Goal: Task Accomplishment & Management: Complete application form

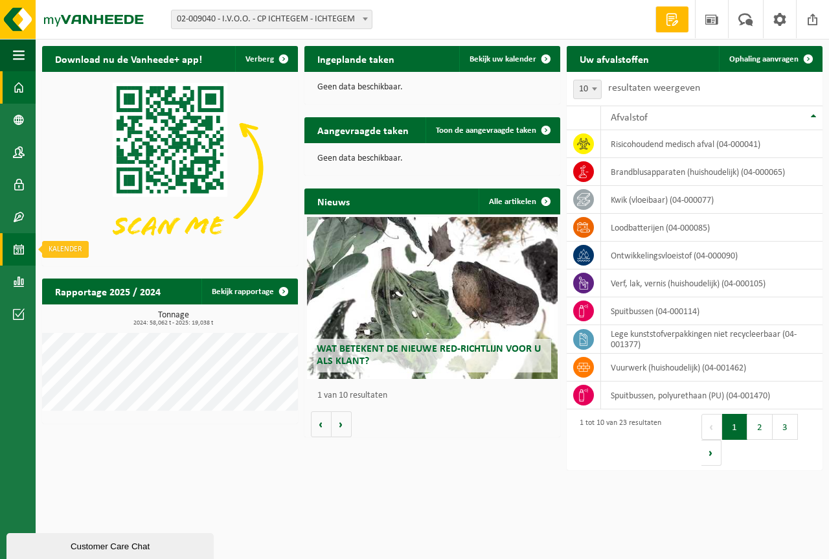
click at [23, 238] on span at bounding box center [19, 249] width 12 height 32
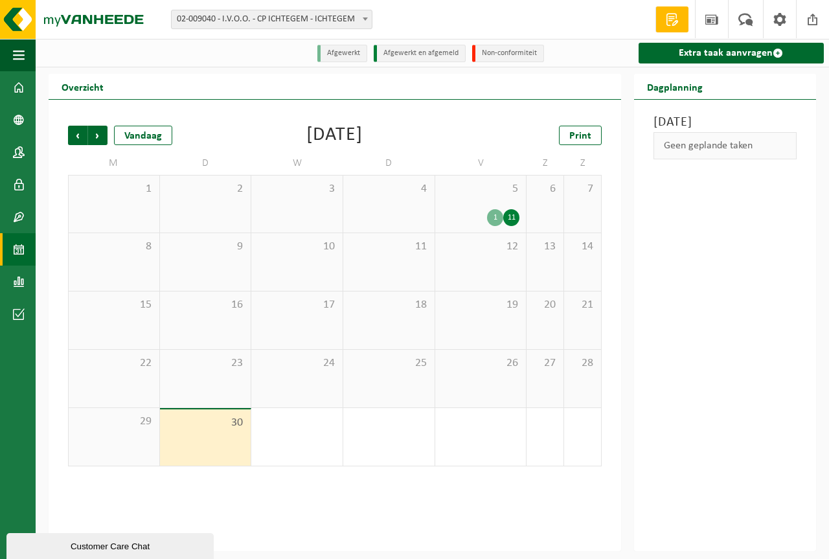
click at [198, 435] on div "30" at bounding box center [205, 437] width 91 height 56
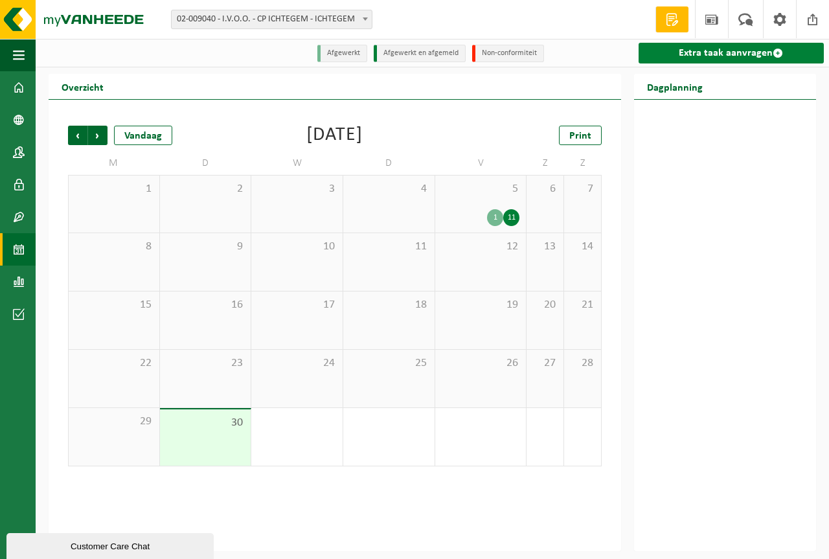
click at [746, 47] on link "Extra taak aanvragen" at bounding box center [731, 53] width 185 height 21
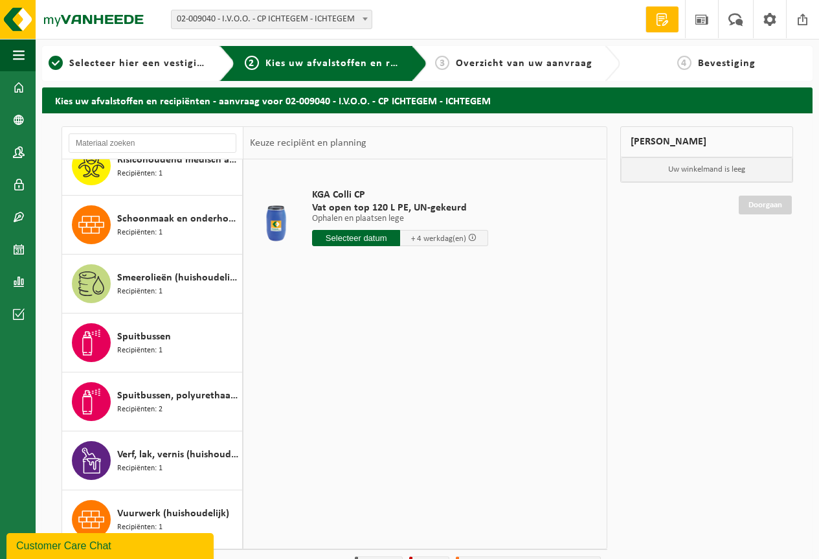
scroll to position [966, 0]
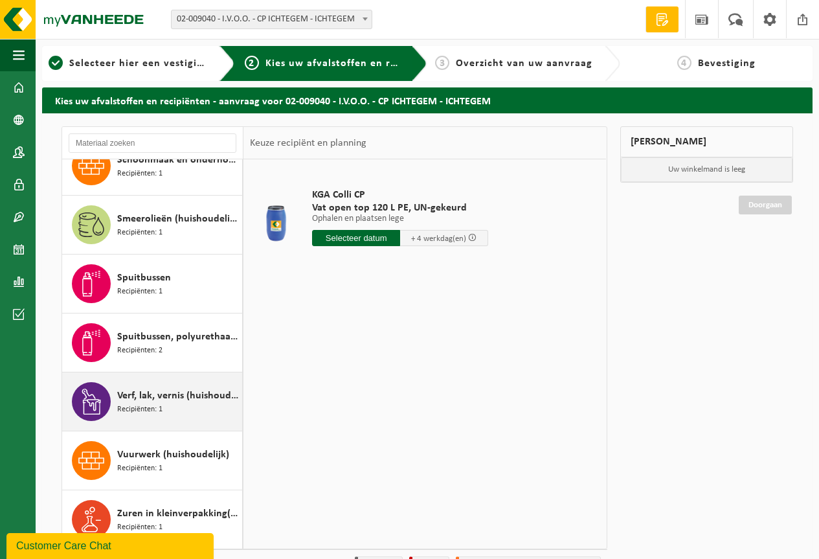
click at [164, 384] on div "Verf, lak, vernis (huishoudelijk) Recipiënten: 1" at bounding box center [178, 401] width 122 height 39
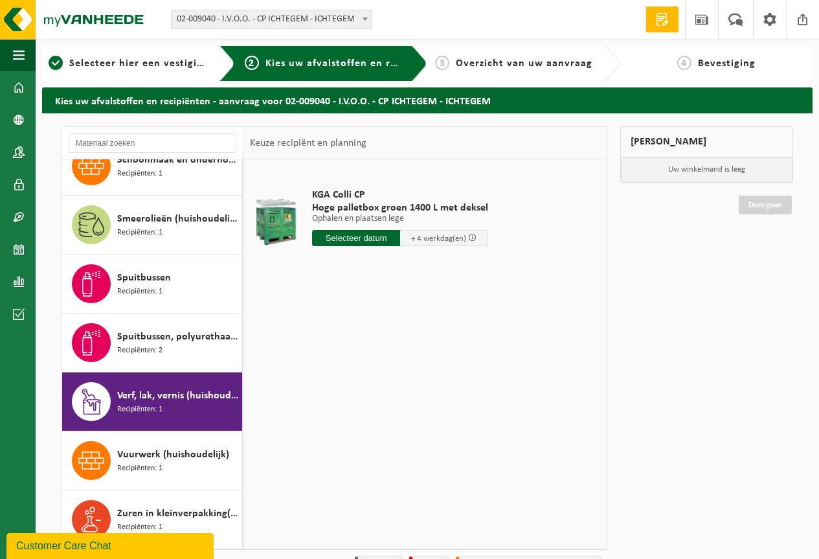
click at [360, 241] on input "text" at bounding box center [356, 238] width 88 height 16
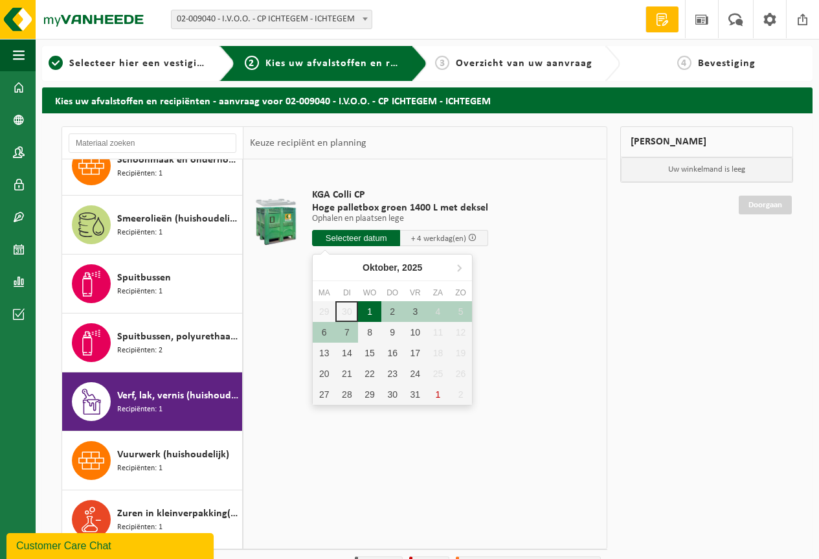
click at [365, 313] on div "1" at bounding box center [369, 311] width 23 height 21
type input "Van 2025-10-01"
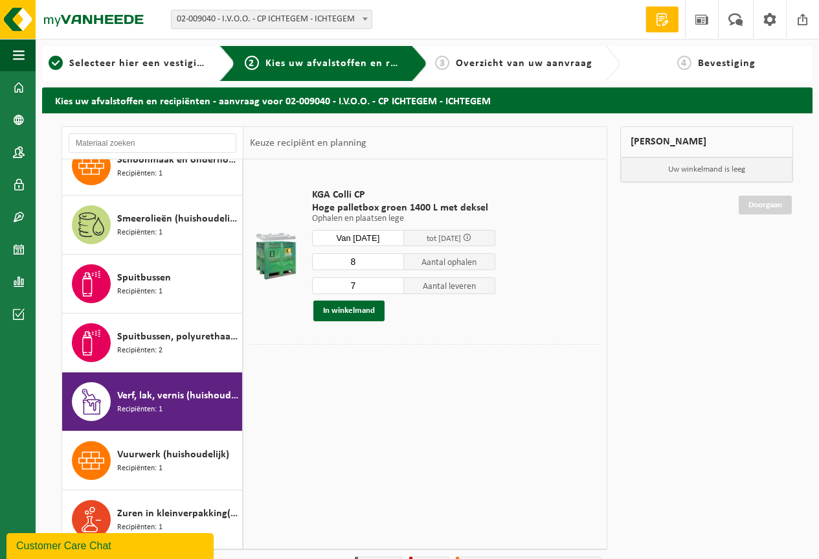
click at [393, 259] on input "8" at bounding box center [358, 261] width 92 height 17
click at [393, 263] on input "7" at bounding box center [358, 261] width 92 height 17
click at [393, 263] on input "6" at bounding box center [358, 261] width 92 height 17
type input "5"
click at [393, 263] on input "5" at bounding box center [358, 261] width 92 height 17
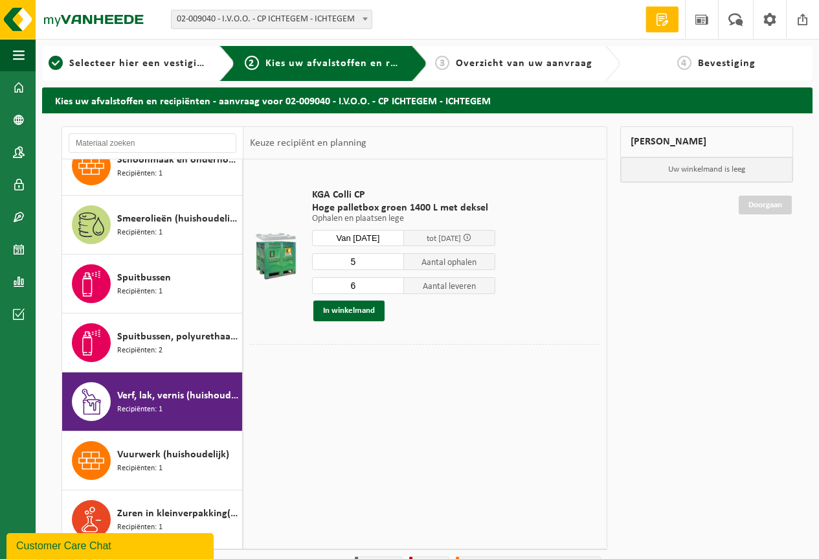
click at [394, 288] on input "6" at bounding box center [358, 285] width 92 height 17
type input "5"
click at [394, 288] on input "5" at bounding box center [358, 285] width 92 height 17
click at [369, 308] on button "In winkelmand" at bounding box center [349, 311] width 71 height 21
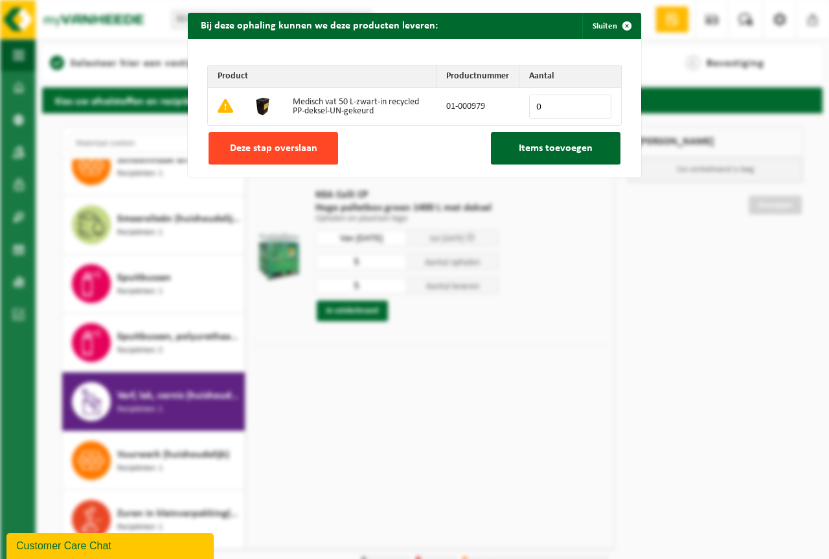
click at [315, 150] on button "Deze stap overslaan" at bounding box center [274, 148] width 130 height 32
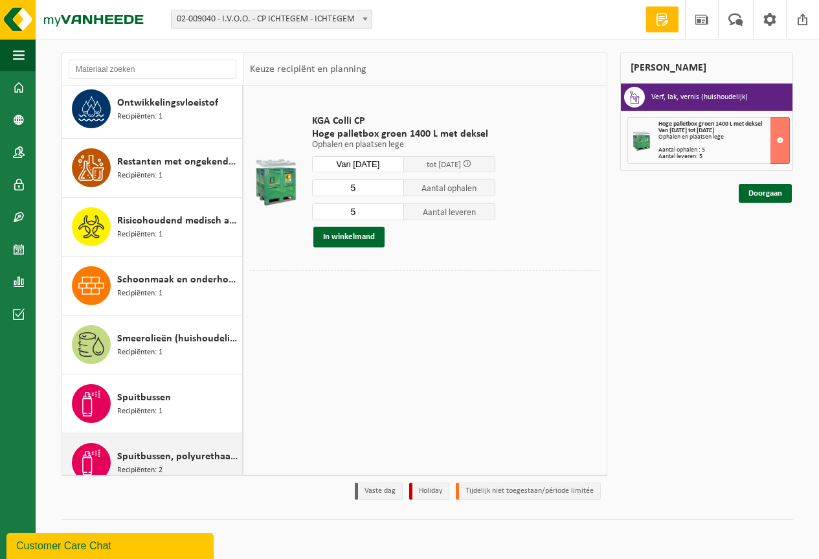
scroll to position [771, 0]
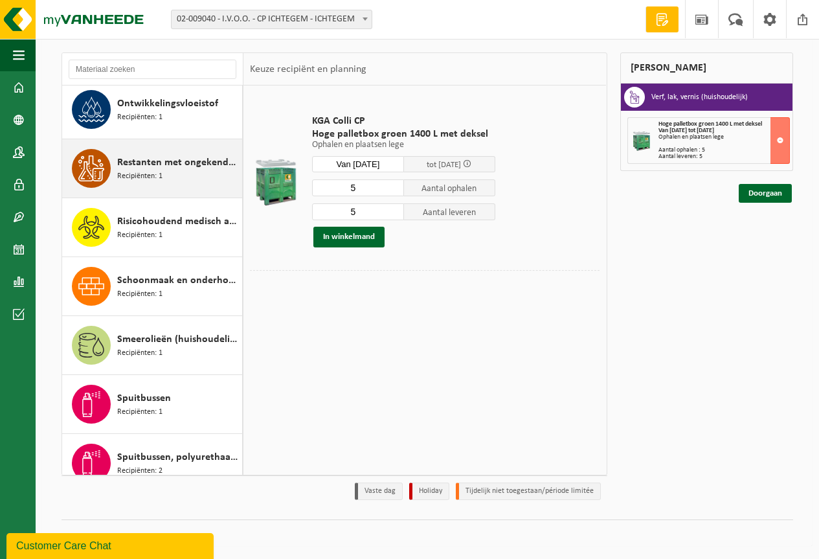
click at [173, 167] on span "Restanten met ongekende samenstelling (huishoudelijk)" at bounding box center [178, 163] width 122 height 16
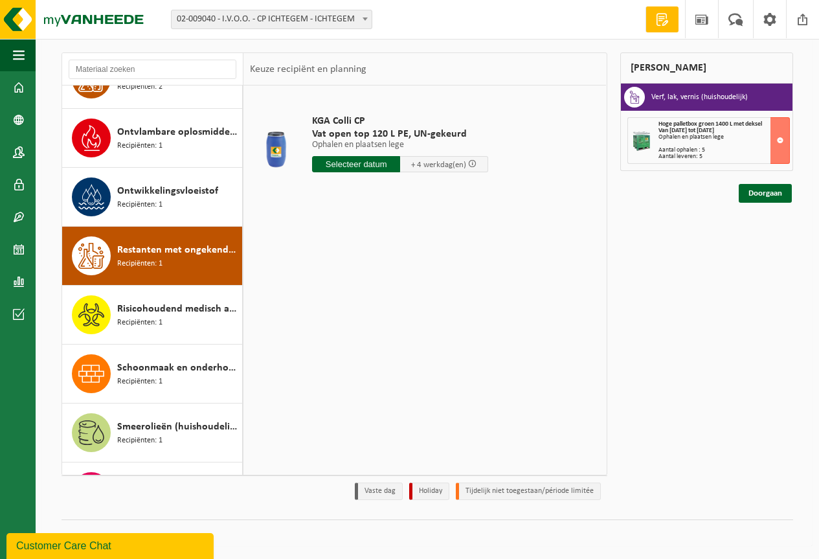
scroll to position [631, 0]
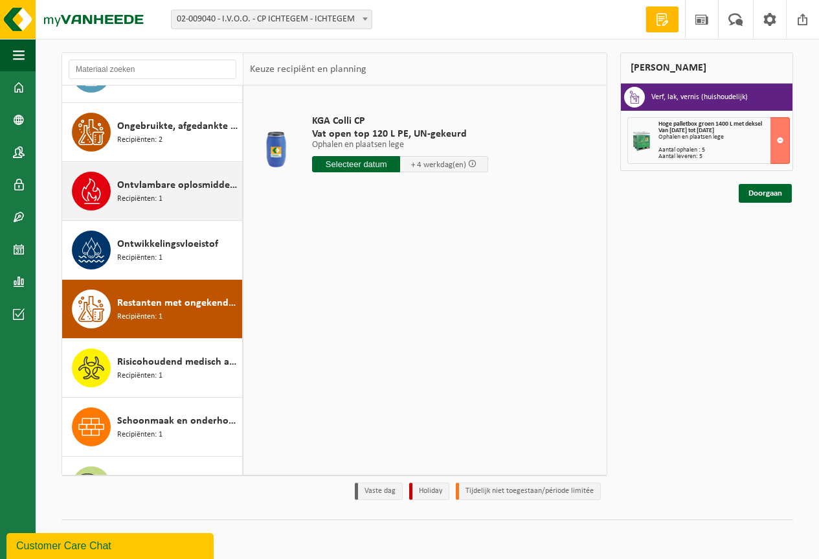
click at [172, 177] on span "Ontvlambare oplosmiddelen (huishoudelijk)" at bounding box center [178, 185] width 122 height 16
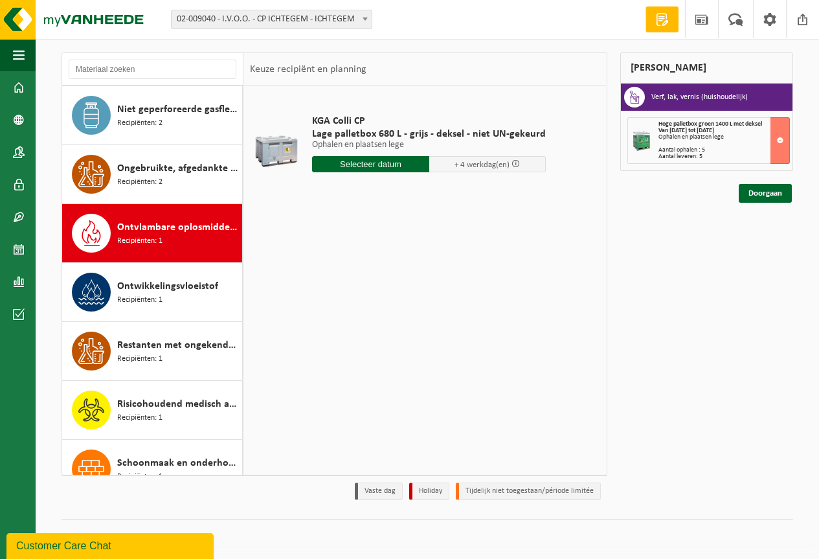
scroll to position [578, 0]
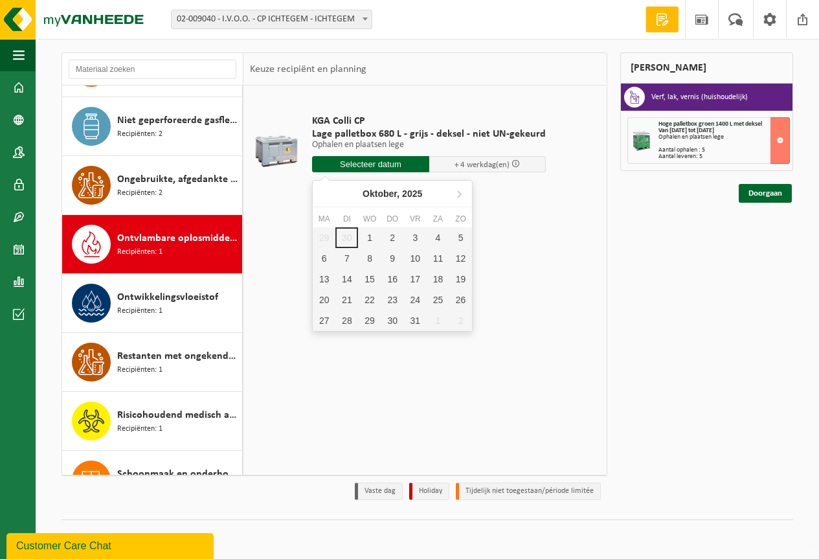
click at [357, 166] on input "text" at bounding box center [370, 164] width 117 height 16
click at [370, 236] on div "1" at bounding box center [369, 237] width 23 height 21
type input "Van 2025-10-01"
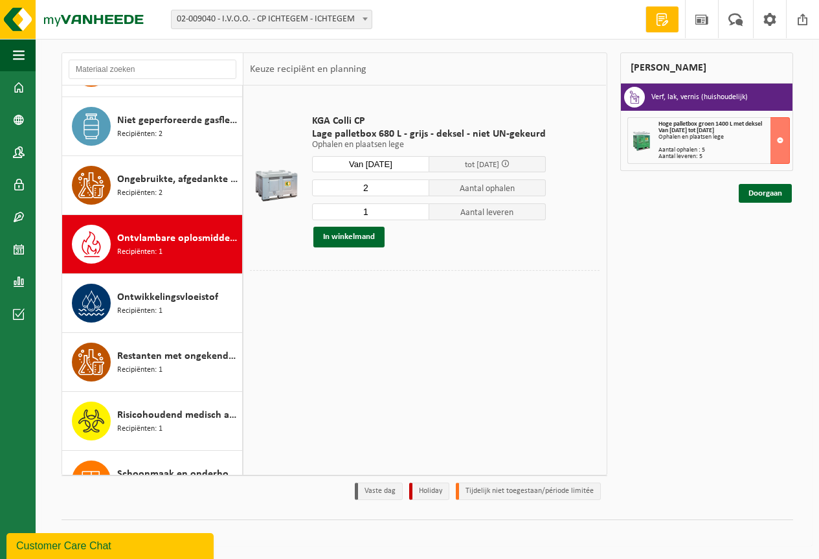
type input "2"
click at [418, 185] on input "2" at bounding box center [370, 187] width 117 height 17
type input "2"
click at [415, 208] on input "2" at bounding box center [370, 211] width 117 height 17
click at [365, 238] on button "In winkelmand" at bounding box center [349, 237] width 71 height 21
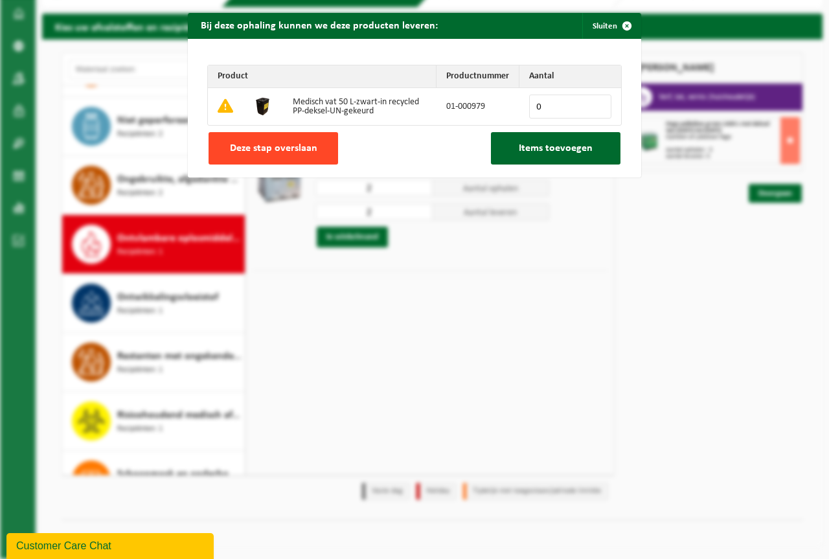
click at [313, 147] on button "Deze stap overslaan" at bounding box center [274, 148] width 130 height 32
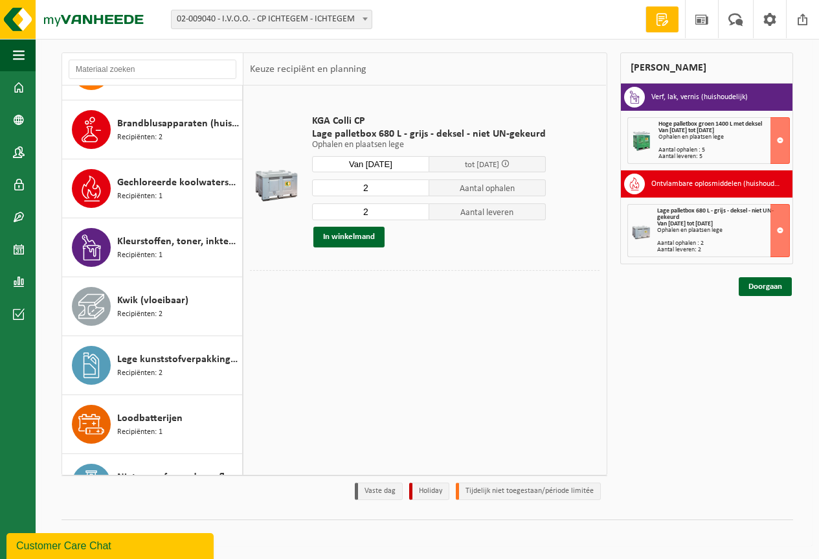
scroll to position [189, 0]
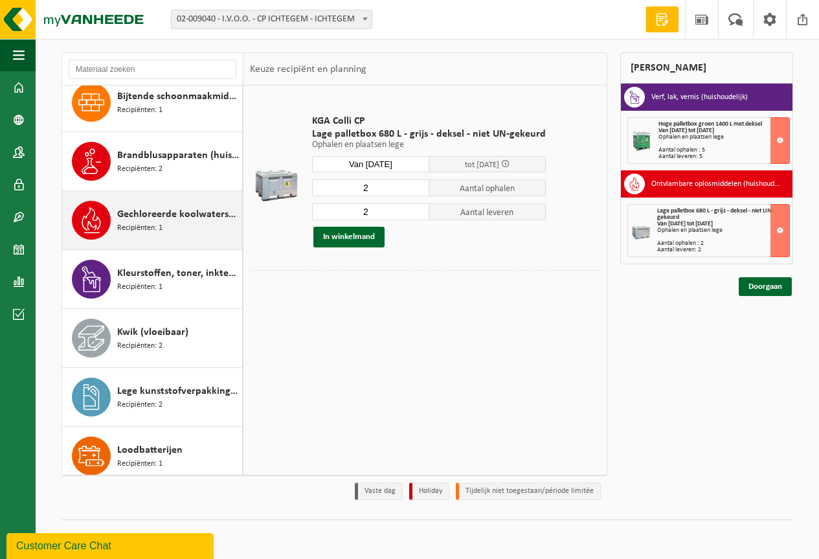
click at [162, 214] on span "Gechloreerde koolwaterstoffen(huishoudelijk)" at bounding box center [178, 215] width 122 height 16
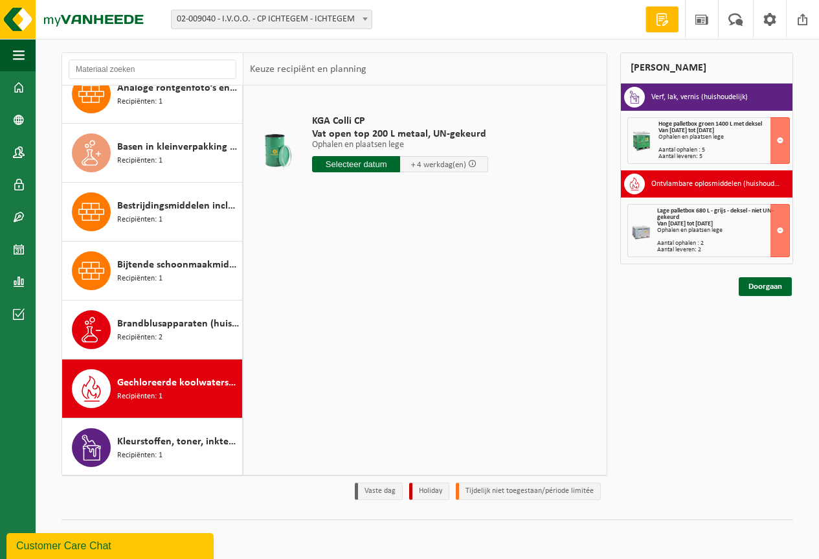
scroll to position [0, 0]
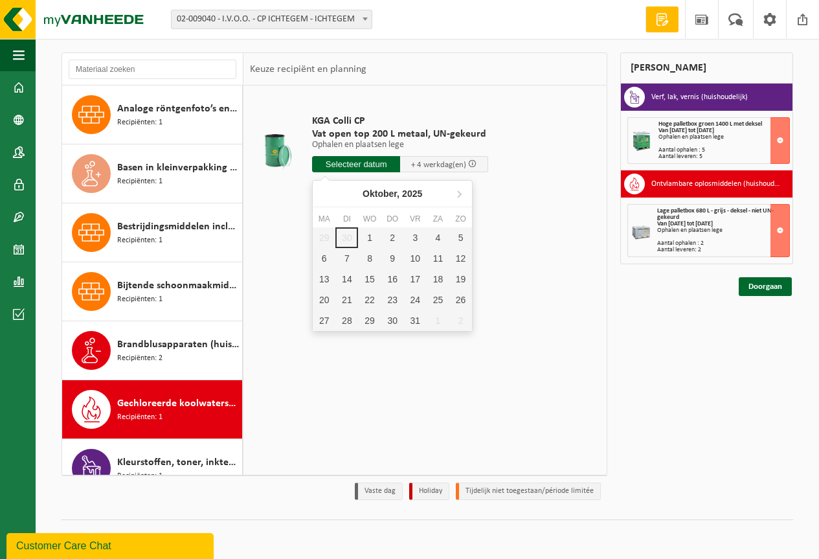
click at [323, 168] on input "text" at bounding box center [356, 164] width 88 height 16
click at [367, 238] on div "1" at bounding box center [369, 237] width 23 height 21
type input "Van 2025-10-01"
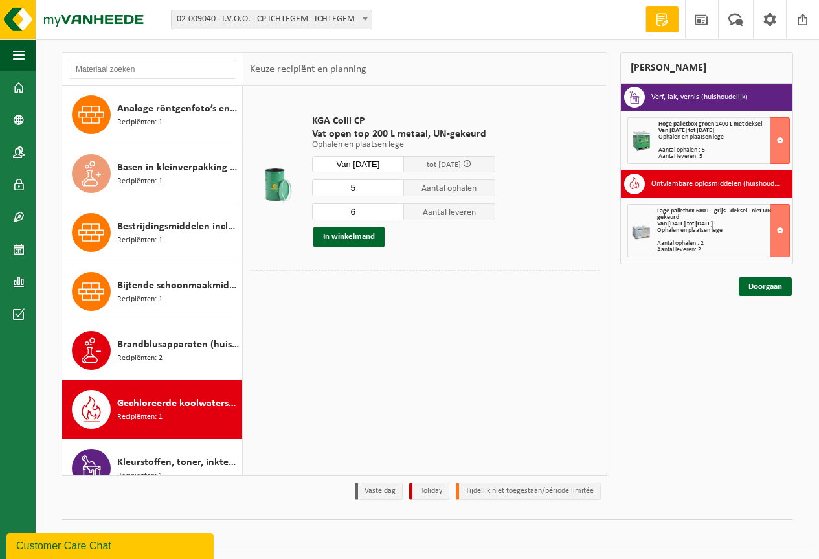
click at [395, 188] on input "5" at bounding box center [358, 187] width 92 height 17
click at [395, 188] on input "4" at bounding box center [358, 187] width 92 height 17
click at [395, 188] on input "3" at bounding box center [358, 187] width 92 height 17
type input "2"
click at [395, 188] on input "2" at bounding box center [358, 187] width 92 height 17
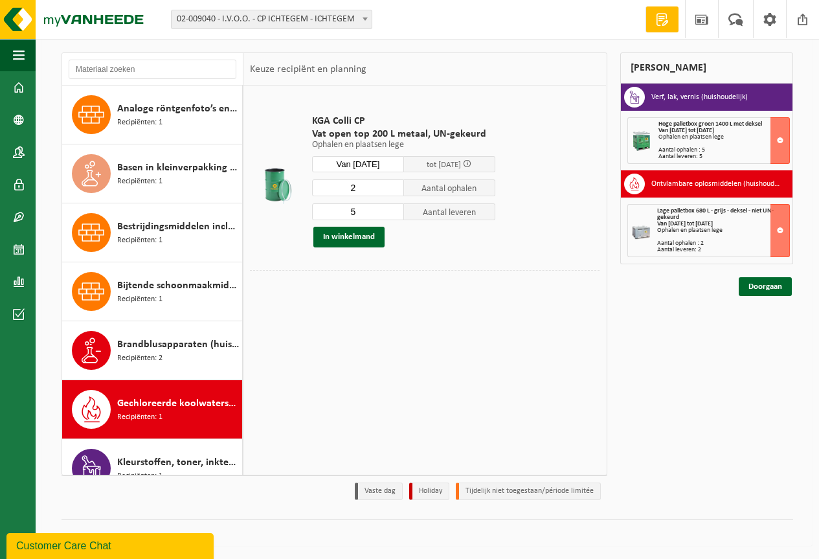
click at [396, 212] on input "5" at bounding box center [358, 211] width 92 height 17
click at [396, 212] on input "4" at bounding box center [358, 211] width 92 height 17
click at [396, 212] on input "3" at bounding box center [358, 211] width 92 height 17
click at [396, 211] on input "4" at bounding box center [358, 211] width 92 height 17
click at [396, 211] on input "5" at bounding box center [358, 211] width 92 height 17
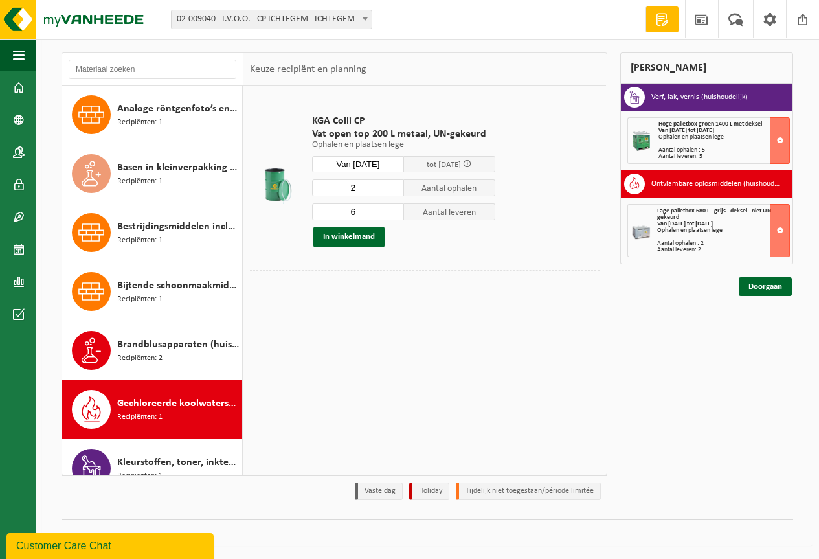
click at [396, 211] on input "6" at bounding box center [358, 211] width 92 height 17
click at [396, 211] on input "7" at bounding box center [358, 211] width 92 height 17
click at [396, 216] on input "6" at bounding box center [358, 211] width 92 height 17
click at [396, 216] on input "5" at bounding box center [358, 211] width 92 height 17
click at [396, 216] on input "4" at bounding box center [358, 211] width 92 height 17
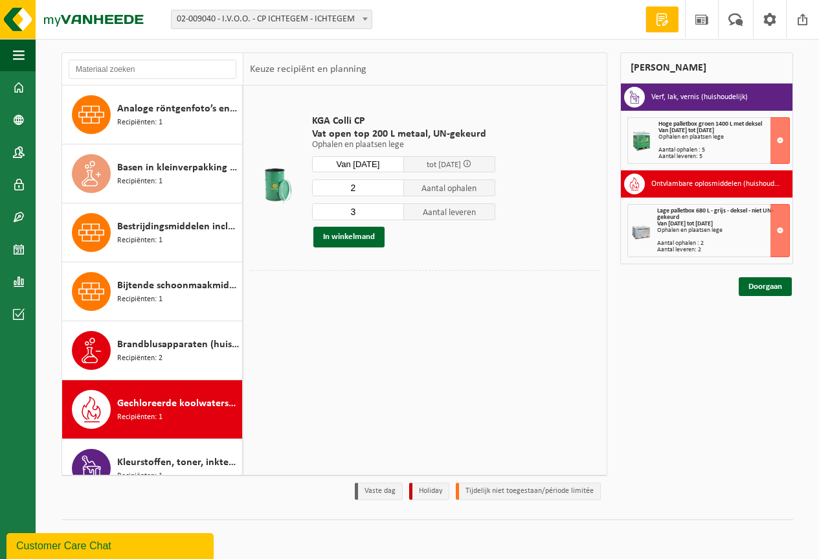
click at [396, 217] on input "3" at bounding box center [358, 211] width 92 height 17
click at [395, 217] on input "3" at bounding box center [358, 211] width 92 height 17
type input "2"
click at [392, 216] on input "2" at bounding box center [358, 211] width 92 height 17
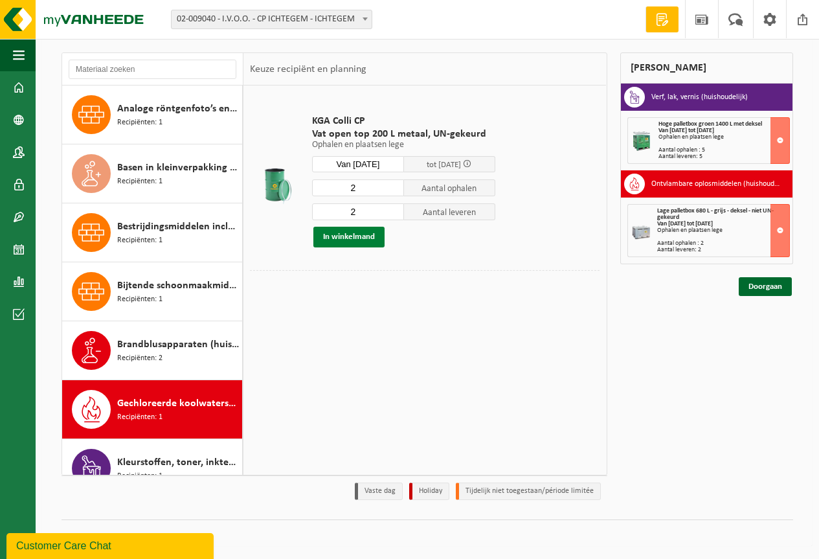
click at [340, 236] on button "In winkelmand" at bounding box center [349, 237] width 71 height 21
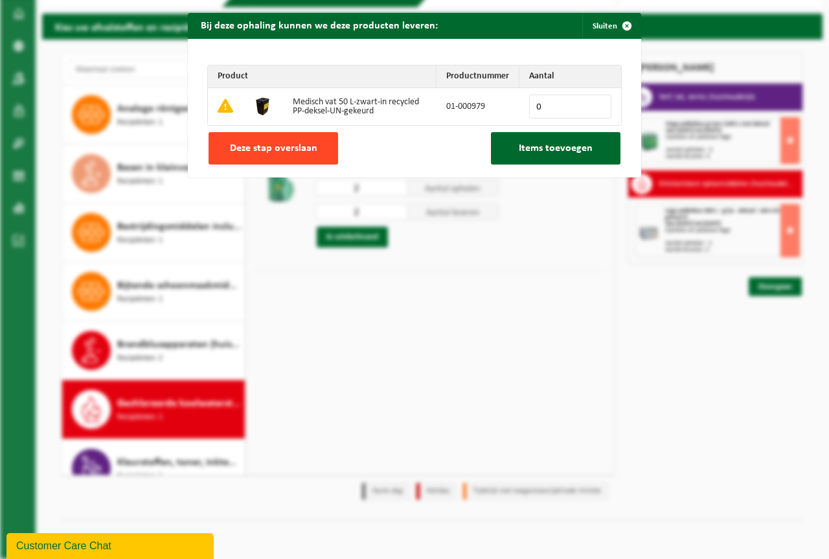
click at [234, 154] on span "Deze stap overslaan" at bounding box center [273, 148] width 87 height 10
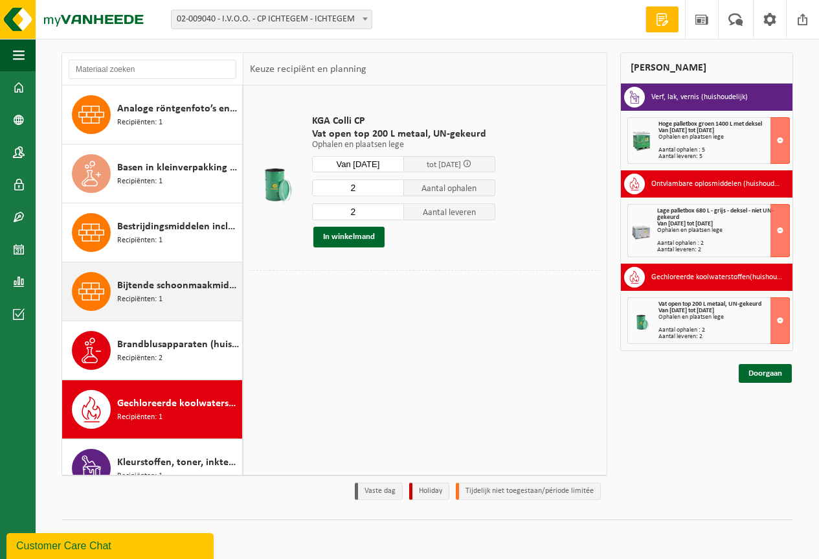
click at [185, 288] on span "Bijtende schoonmaakmiddelen (huishoudelijk)" at bounding box center [178, 286] width 122 height 16
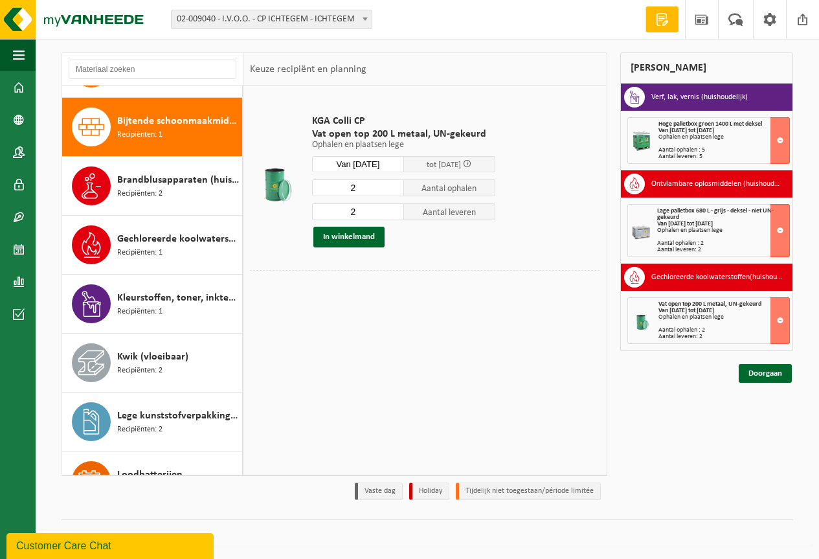
scroll to position [177, 0]
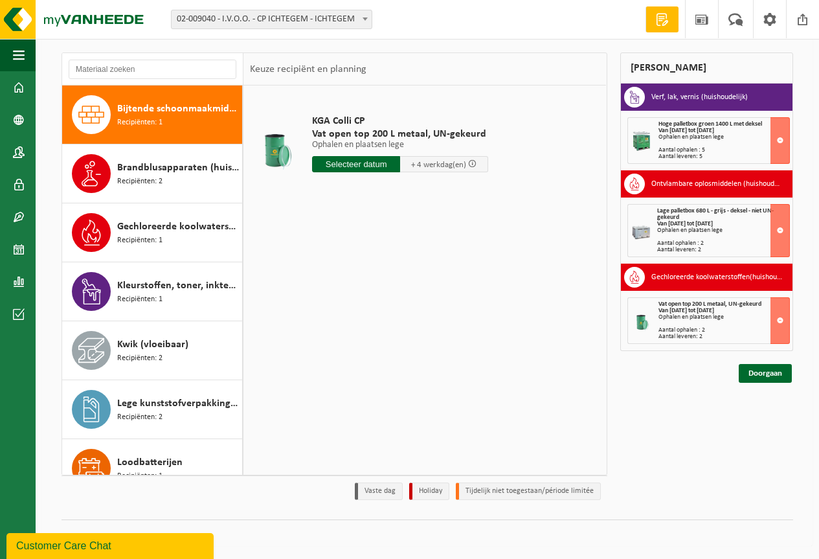
click at [389, 174] on div "KGA Colli CP Vat open top 200 L metaal, UN-gekeurd Ophalen en plaatsen lege Oph…" at bounding box center [400, 147] width 189 height 90
click at [385, 166] on input "text" at bounding box center [356, 164] width 88 height 16
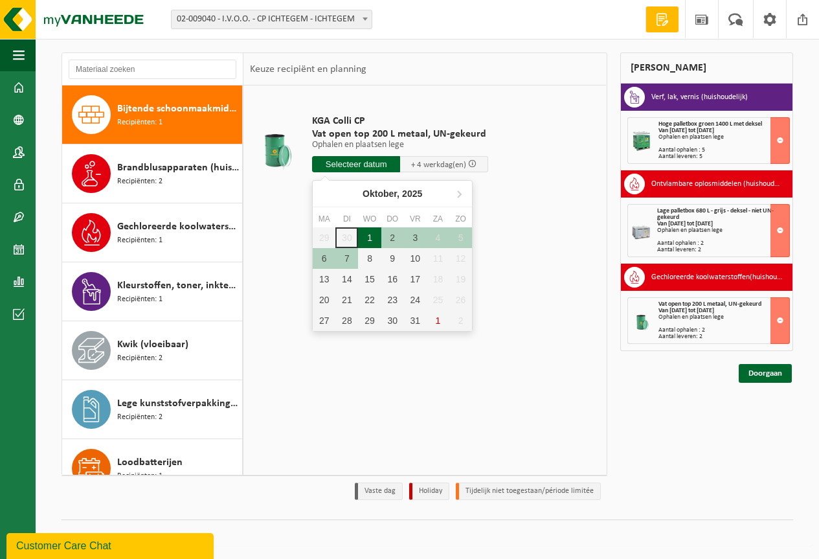
click at [364, 240] on div "1" at bounding box center [369, 237] width 23 height 21
type input "Van 2025-10-01"
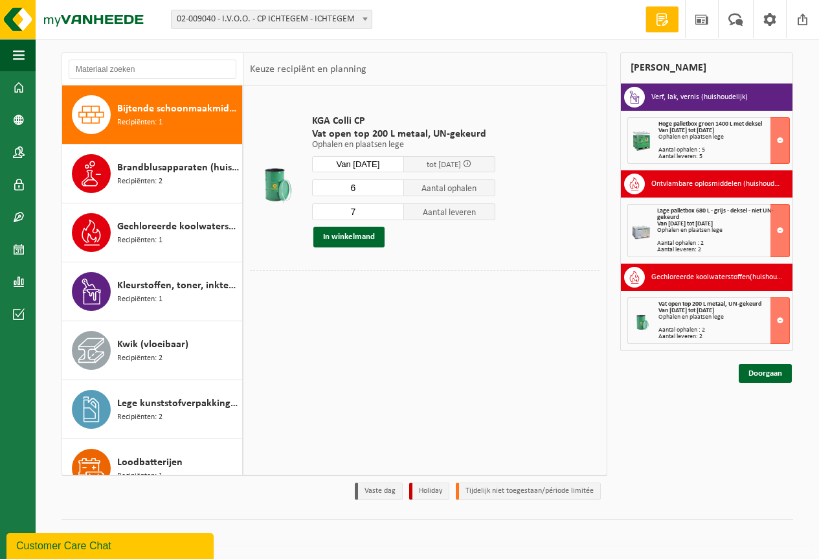
click at [394, 192] on input "6" at bounding box center [358, 187] width 92 height 17
click at [393, 192] on input "5" at bounding box center [358, 187] width 92 height 17
click at [393, 192] on input "4" at bounding box center [358, 187] width 92 height 17
click at [393, 192] on input "3" at bounding box center [358, 187] width 92 height 17
click at [393, 192] on input "2" at bounding box center [358, 187] width 92 height 17
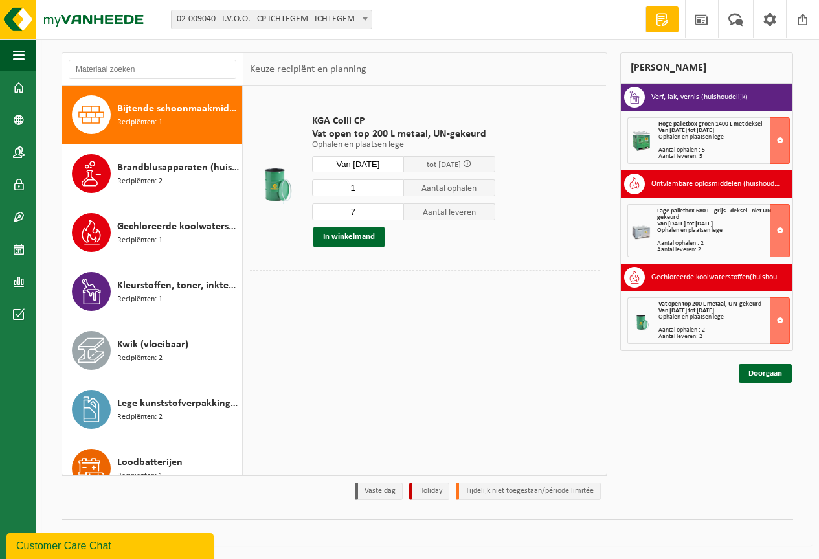
type input "1"
click at [393, 192] on input "1" at bounding box center [358, 187] width 92 height 17
click at [396, 216] on input "6" at bounding box center [358, 211] width 92 height 17
click at [396, 216] on input "5" at bounding box center [358, 211] width 92 height 17
click at [396, 216] on input "4" at bounding box center [358, 211] width 92 height 17
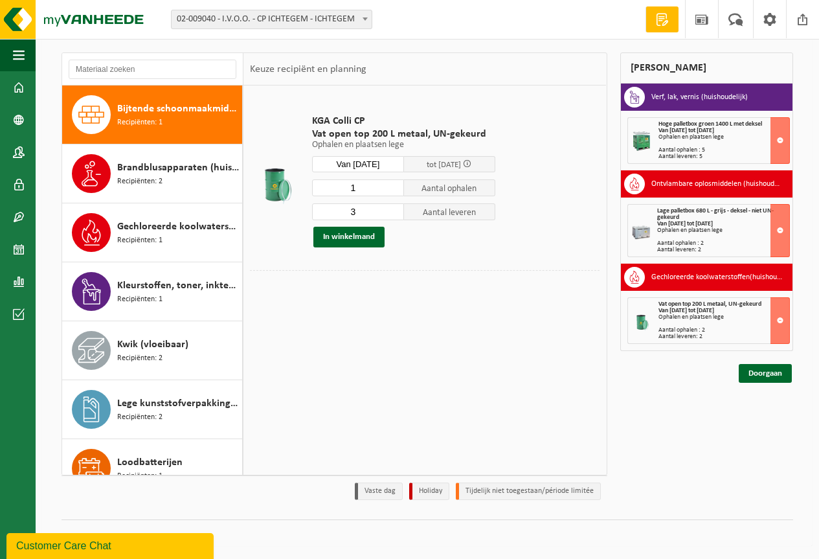
click at [396, 216] on input "3" at bounding box center [358, 211] width 92 height 17
click at [396, 216] on input "2" at bounding box center [358, 211] width 92 height 17
type input "1"
click at [396, 216] on input "1" at bounding box center [358, 211] width 92 height 17
click at [365, 234] on button "In winkelmand" at bounding box center [349, 237] width 71 height 21
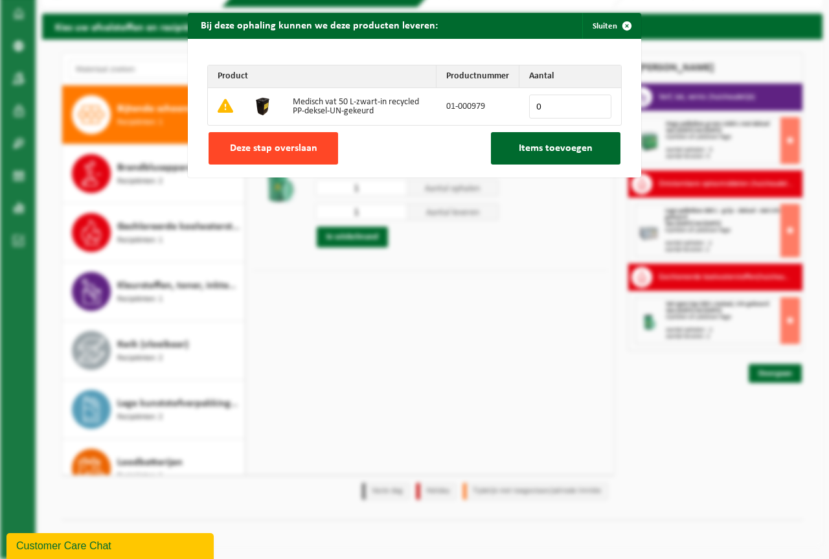
click at [245, 148] on span "Deze stap overslaan" at bounding box center [273, 148] width 87 height 10
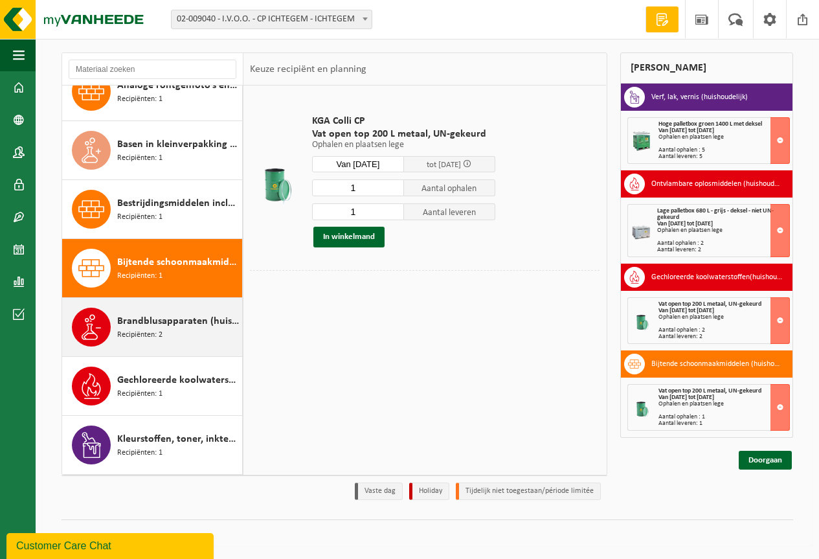
scroll to position [0, 0]
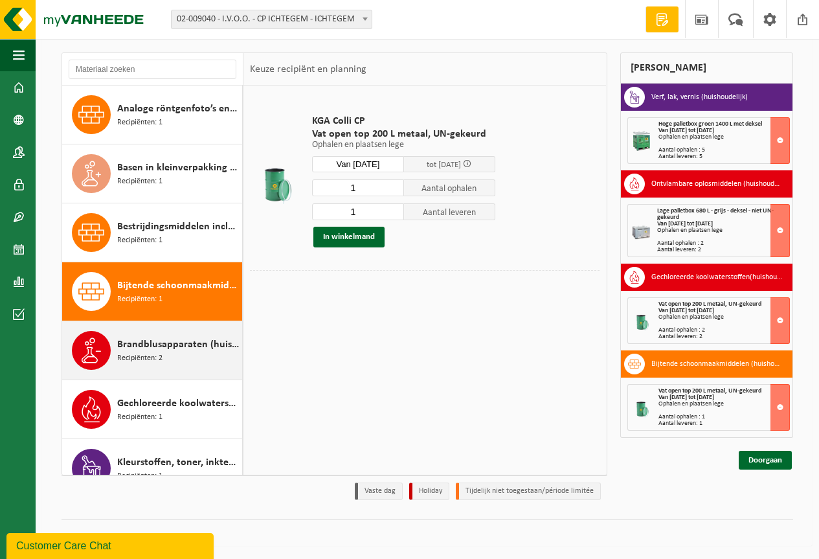
click at [166, 185] on div "Basen in kleinverpakking (huishoudelijk) Recipiënten: 1" at bounding box center [178, 173] width 122 height 39
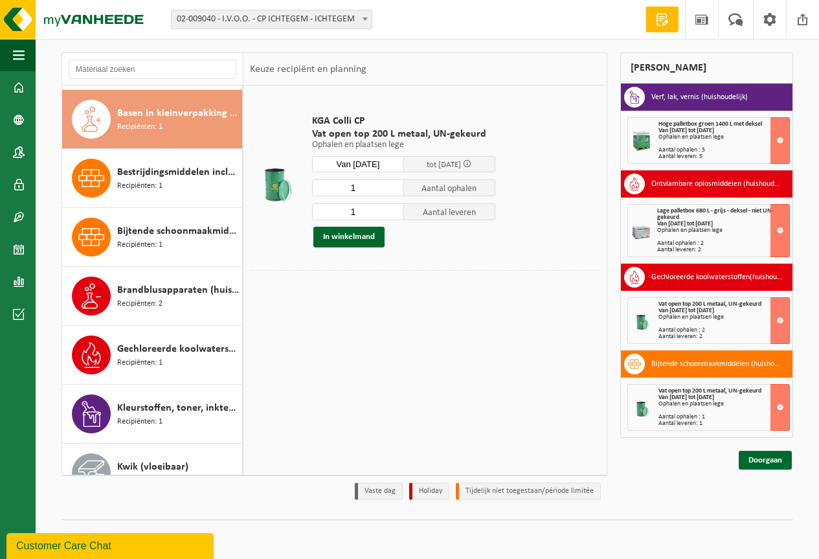
scroll to position [59, 0]
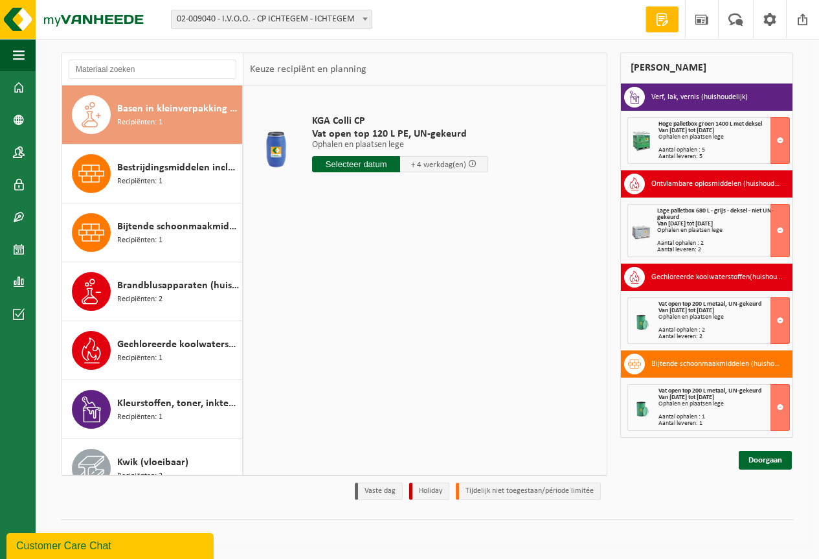
click at [362, 166] on input "text" at bounding box center [356, 164] width 88 height 16
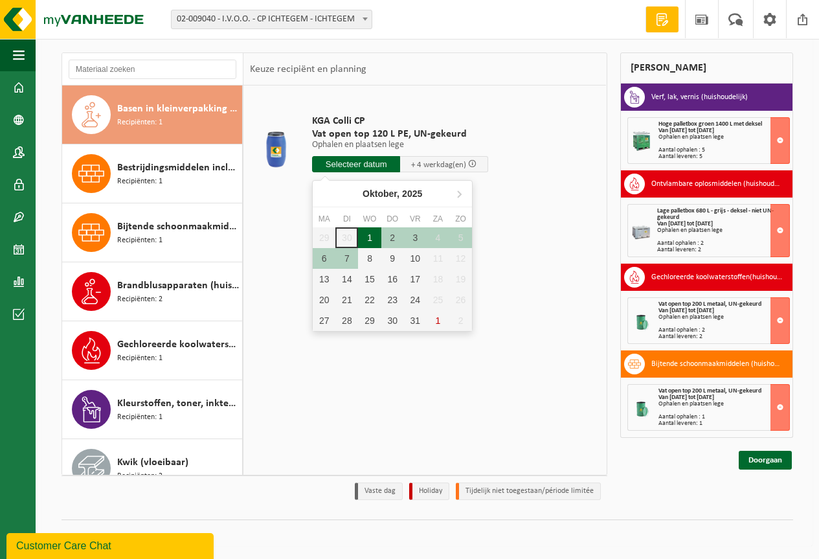
click at [370, 236] on div "1" at bounding box center [369, 237] width 23 height 21
type input "Van 2025-10-01"
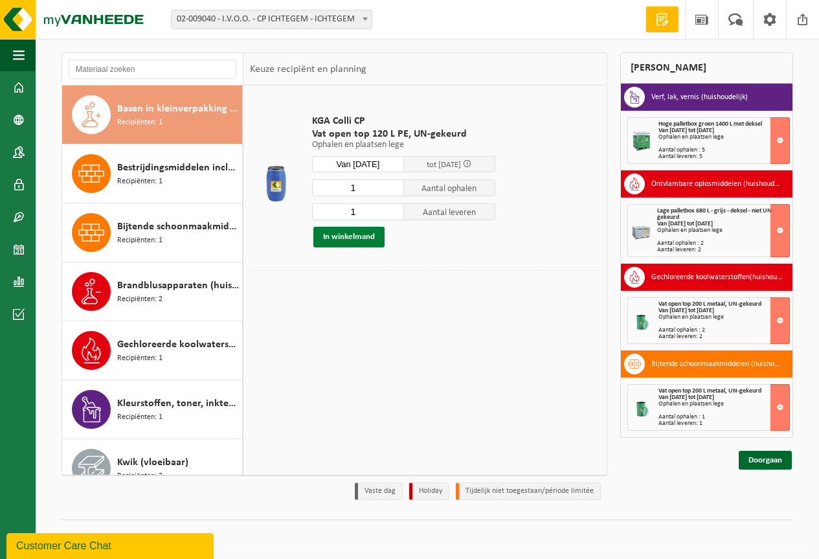
click at [374, 233] on button "In winkelmand" at bounding box center [349, 237] width 71 height 21
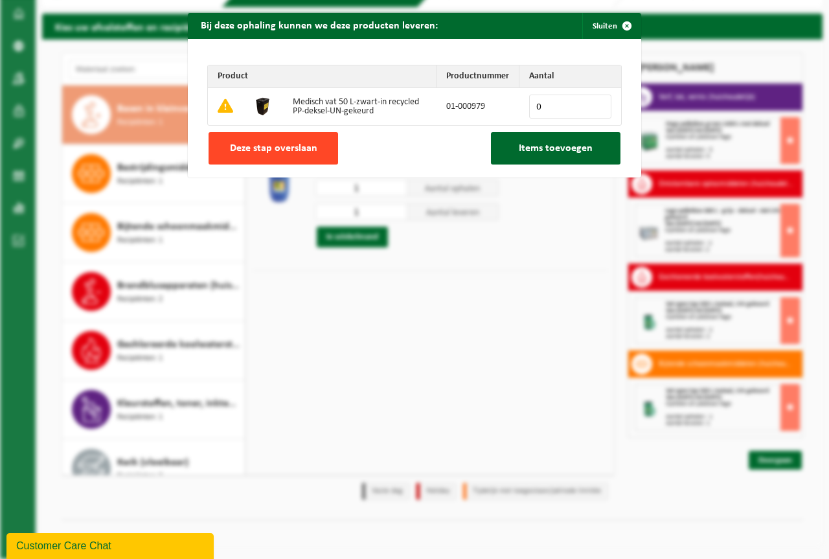
click at [239, 143] on span "Deze stap overslaan" at bounding box center [273, 148] width 87 height 10
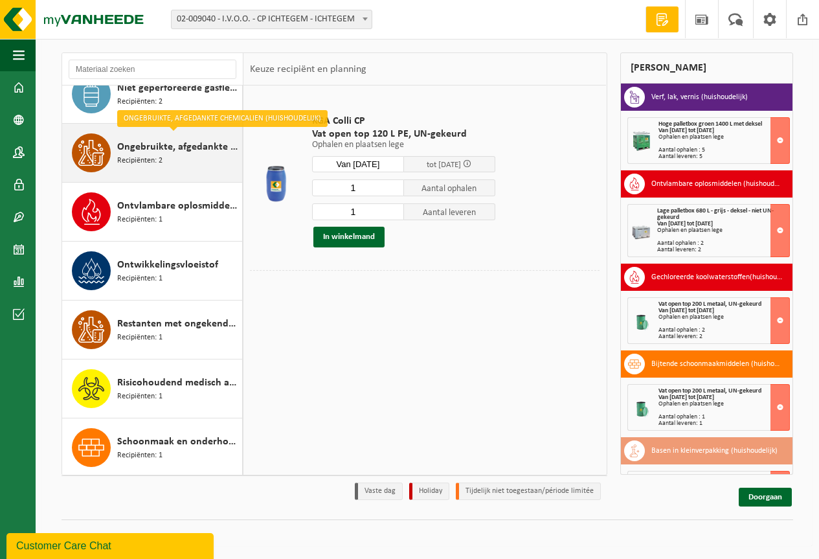
scroll to position [642, 0]
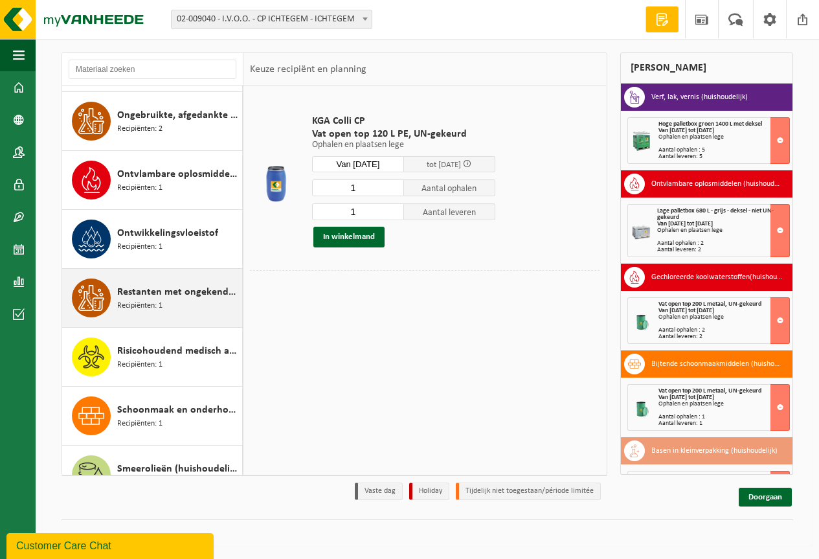
click at [192, 297] on span "Restanten met ongekende samenstelling (huishoudelijk)" at bounding box center [178, 292] width 122 height 16
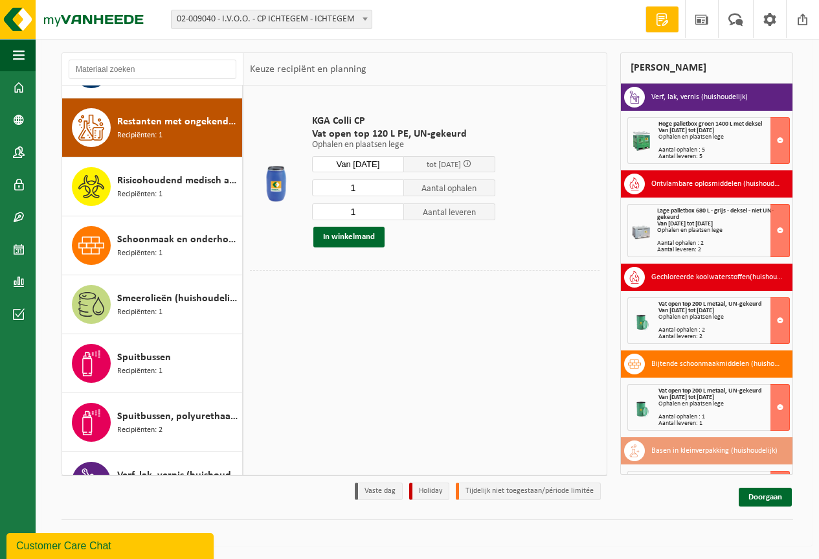
scroll to position [825, 0]
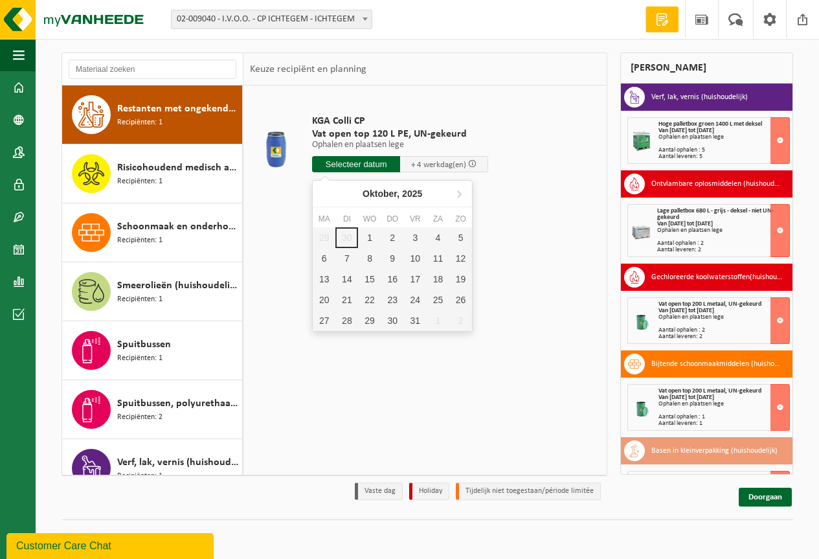
click at [372, 161] on input "text" at bounding box center [356, 164] width 88 height 16
click at [369, 238] on div "1" at bounding box center [369, 237] width 23 height 21
type input "Van 2025-10-01"
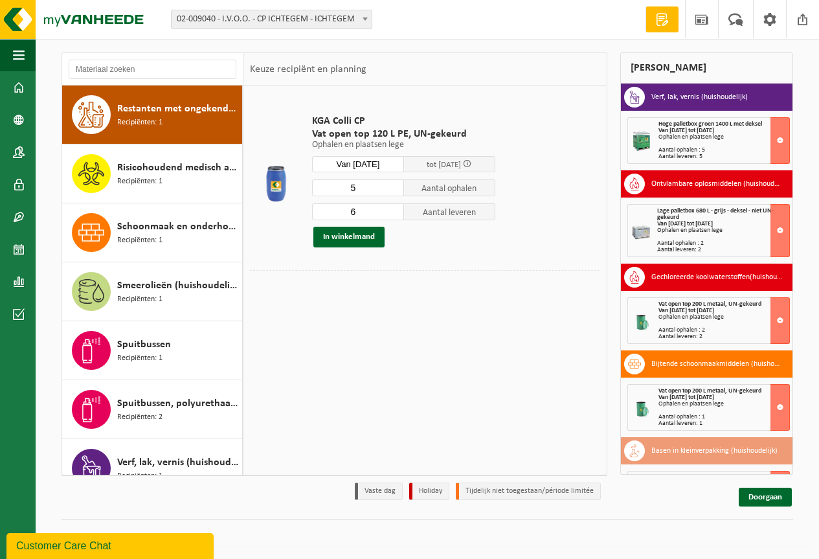
click at [395, 189] on input "5" at bounding box center [358, 187] width 92 height 17
click at [395, 189] on input "4" at bounding box center [358, 187] width 92 height 17
type input "3"
click at [395, 189] on input "3" at bounding box center [358, 187] width 92 height 17
click at [392, 215] on input "5" at bounding box center [358, 211] width 92 height 17
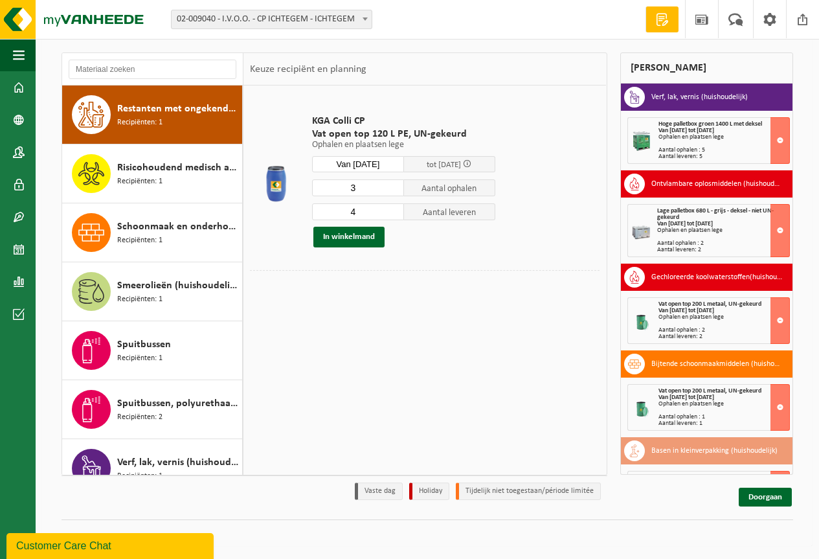
click at [392, 215] on input "4" at bounding box center [358, 211] width 92 height 17
type input "3"
click at [392, 215] on input "3" at bounding box center [358, 211] width 92 height 17
click at [356, 234] on button "In winkelmand" at bounding box center [349, 237] width 71 height 21
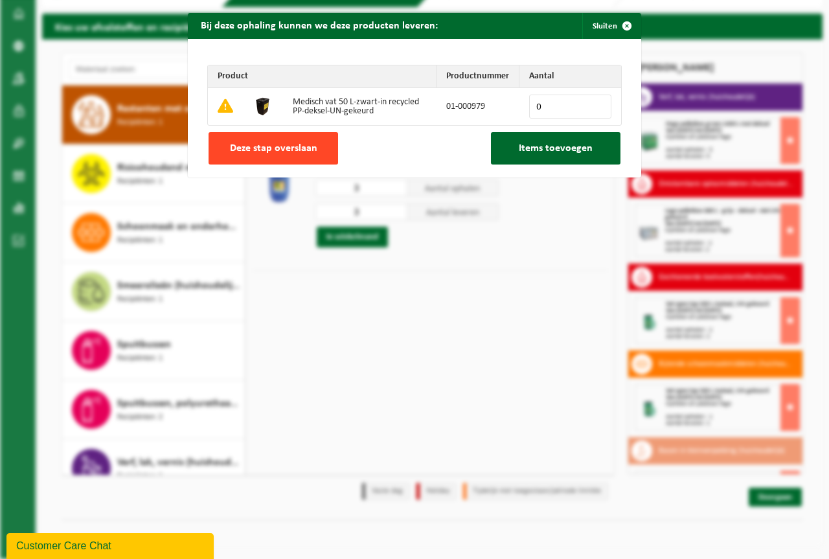
click at [260, 139] on button "Deze stap overslaan" at bounding box center [274, 148] width 130 height 32
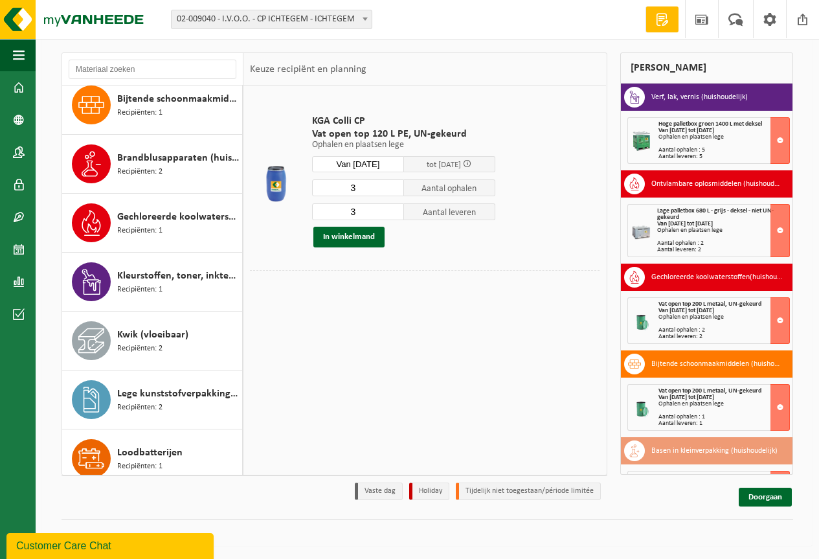
scroll to position [113, 0]
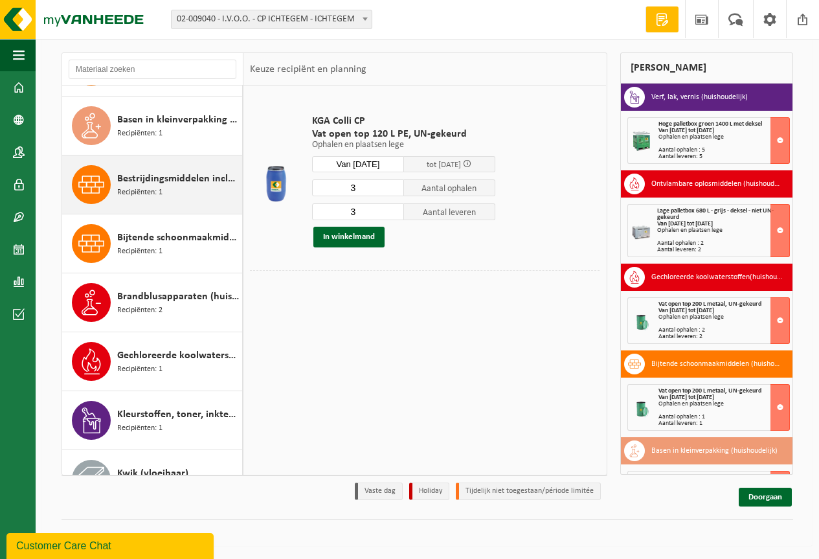
click at [183, 194] on div "Bestrijdingsmiddelen inclusief schimmelwerende beschermingsmiddelen (huishoudel…" at bounding box center [178, 184] width 122 height 39
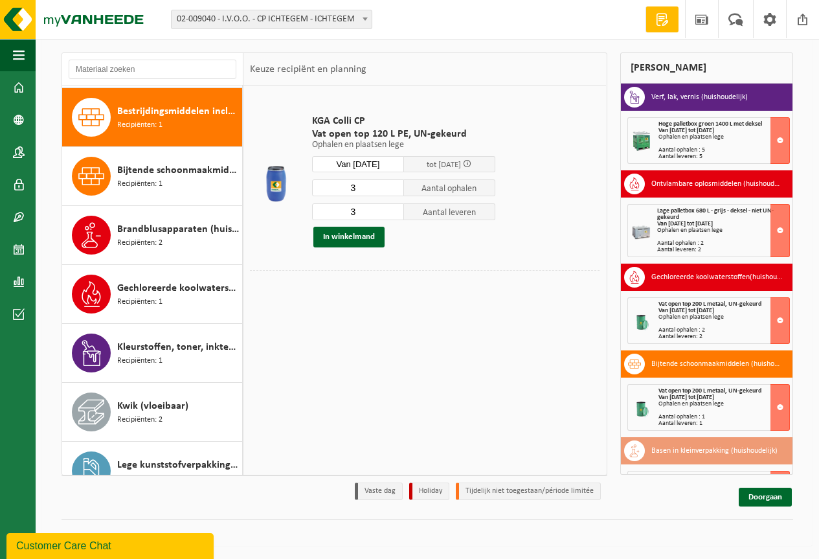
scroll to position [118, 0]
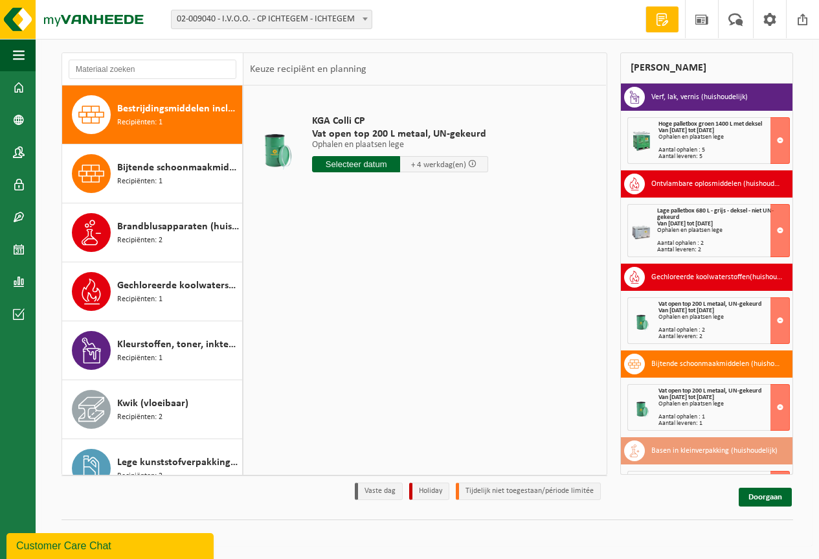
click at [346, 166] on input "text" at bounding box center [356, 164] width 88 height 16
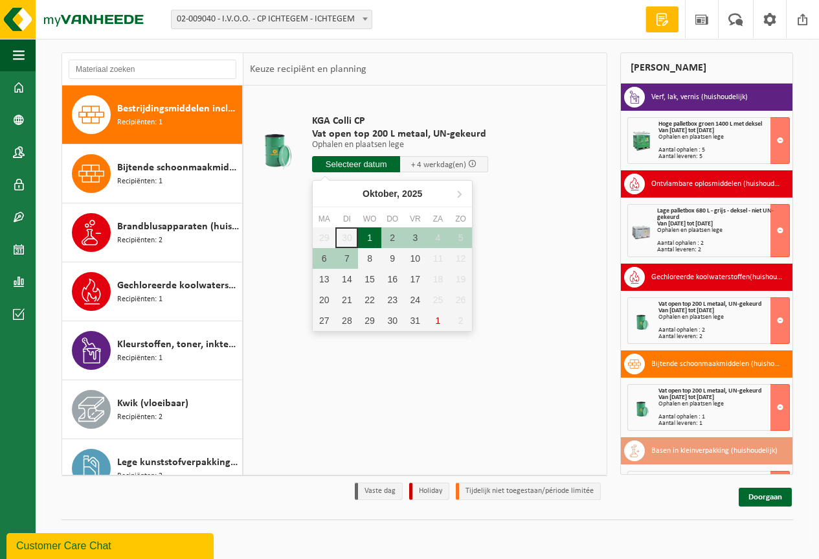
click at [364, 238] on div "1" at bounding box center [369, 237] width 23 height 21
type input "Van 2025-10-01"
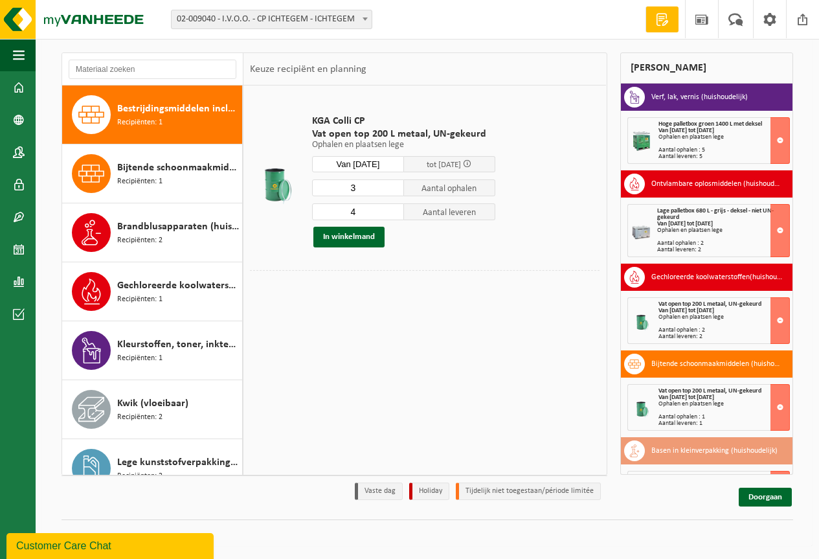
click at [391, 190] on input "3" at bounding box center [358, 187] width 92 height 17
click at [391, 190] on input "2" at bounding box center [358, 187] width 92 height 17
type input "1"
click at [391, 190] on input "1" at bounding box center [358, 187] width 92 height 17
click at [394, 214] on input "3" at bounding box center [358, 211] width 92 height 17
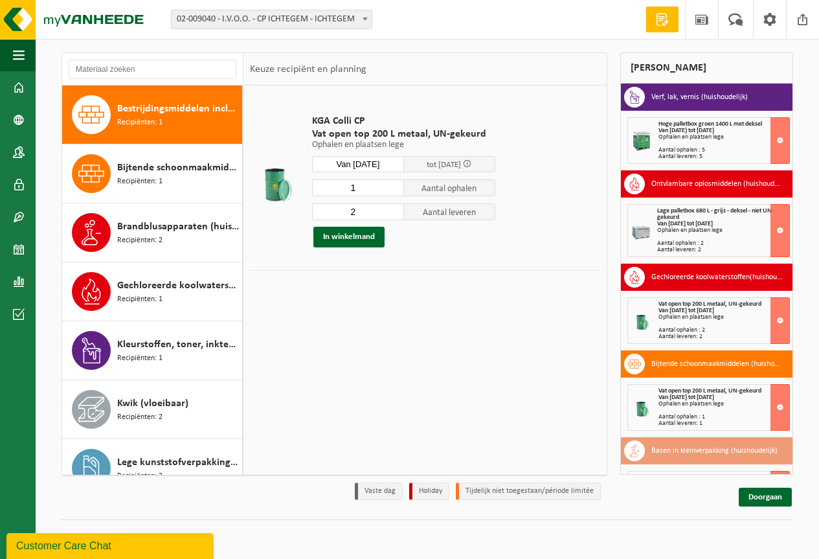
click at [394, 214] on input "2" at bounding box center [358, 211] width 92 height 17
type input "1"
click at [394, 214] on input "1" at bounding box center [358, 211] width 92 height 17
click at [361, 240] on button "In winkelmand" at bounding box center [349, 237] width 71 height 21
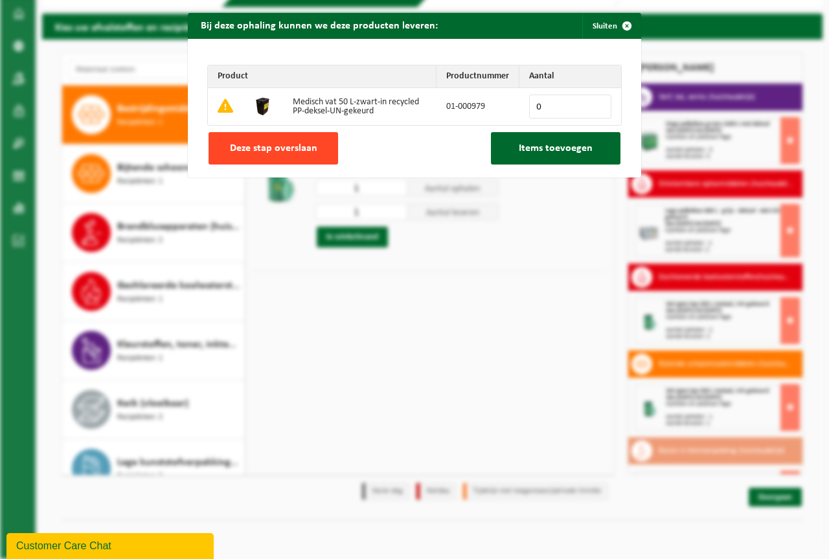
click at [284, 150] on span "Deze stap overslaan" at bounding box center [273, 148] width 87 height 10
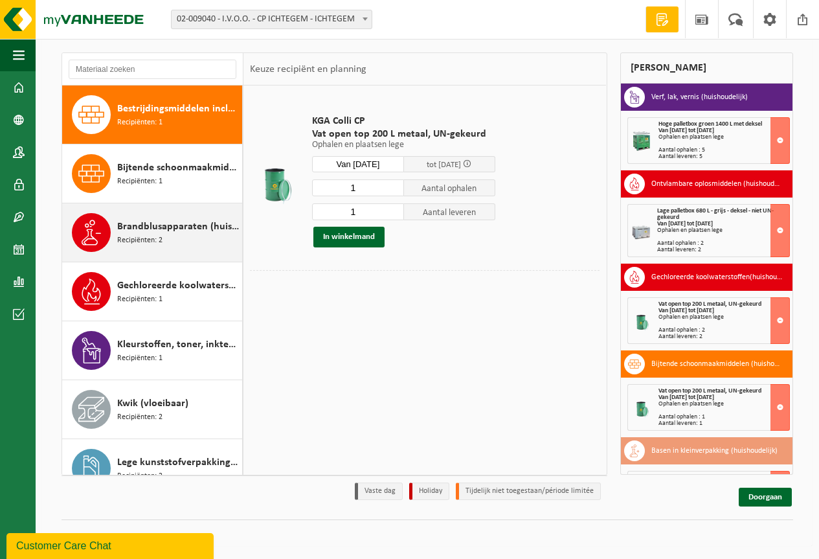
click at [161, 222] on span "Brandblusapparaten (huishoudelijk)" at bounding box center [178, 227] width 122 height 16
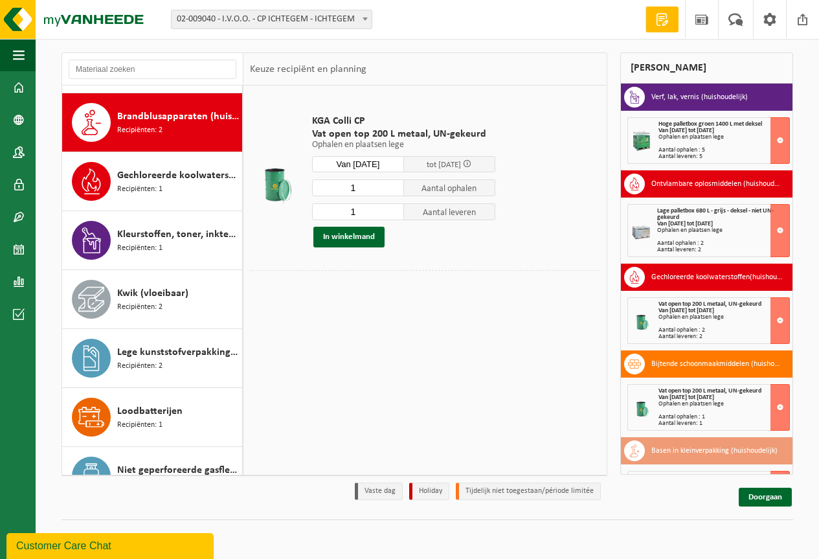
scroll to position [236, 0]
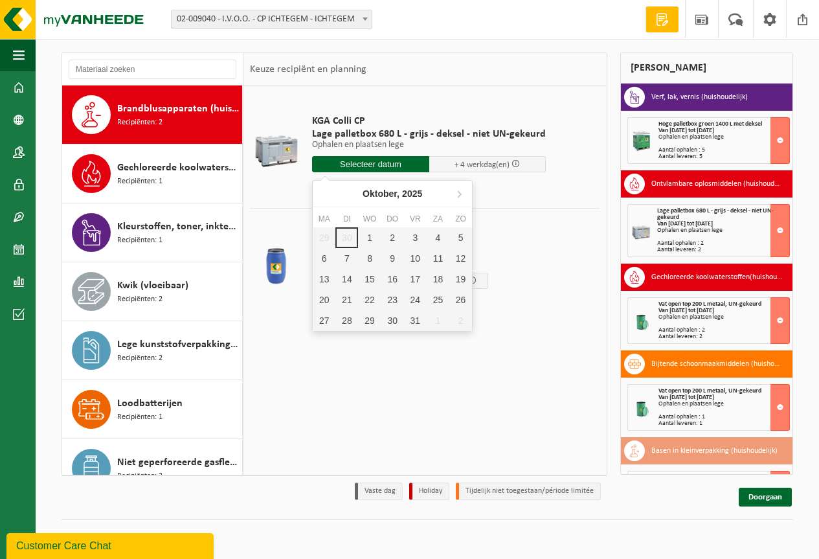
click at [370, 166] on input "text" at bounding box center [370, 164] width 117 height 16
click at [362, 236] on div "1" at bounding box center [369, 237] width 23 height 21
type input "Van 2025-10-01"
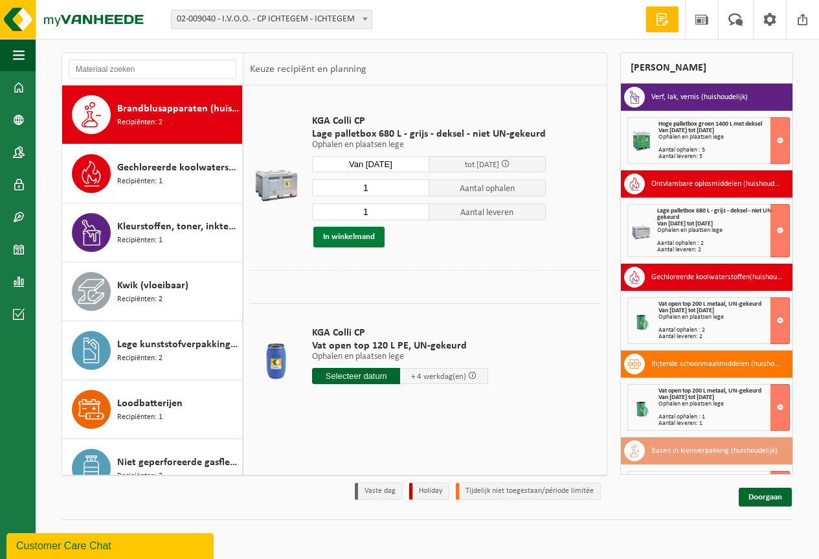
click at [363, 234] on button "In winkelmand" at bounding box center [349, 237] width 71 height 21
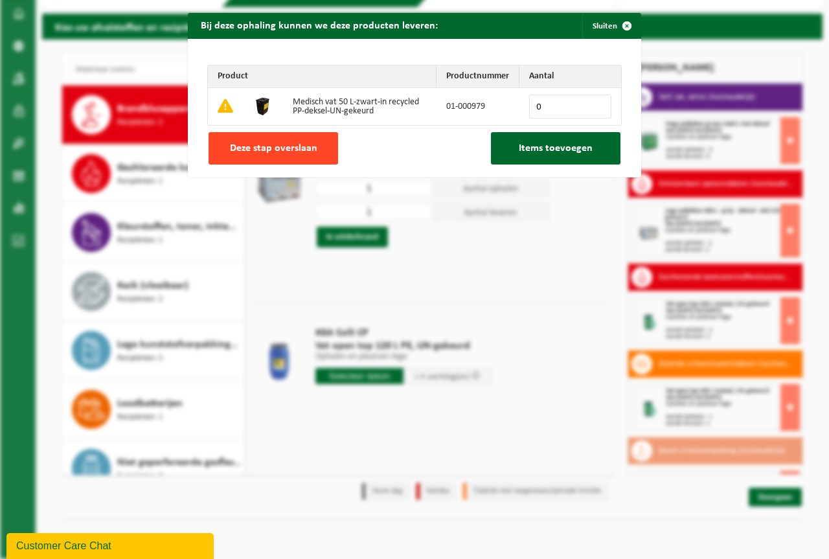
click at [318, 141] on button "Deze stap overslaan" at bounding box center [274, 148] width 130 height 32
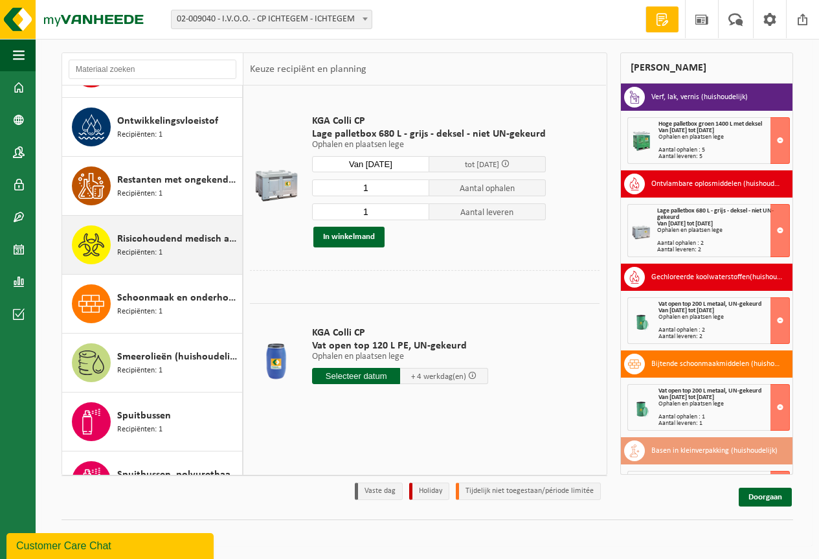
click at [181, 243] on span "Risicohoudend medisch afval" at bounding box center [178, 239] width 122 height 16
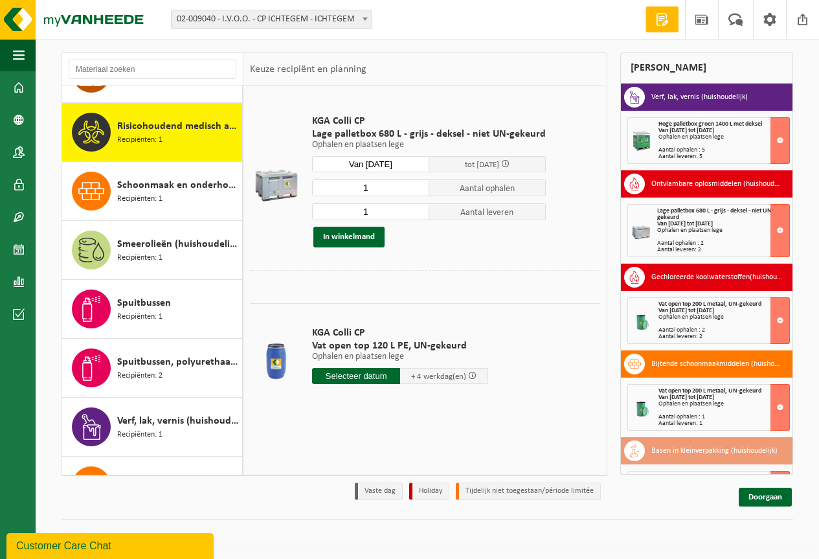
scroll to position [884, 0]
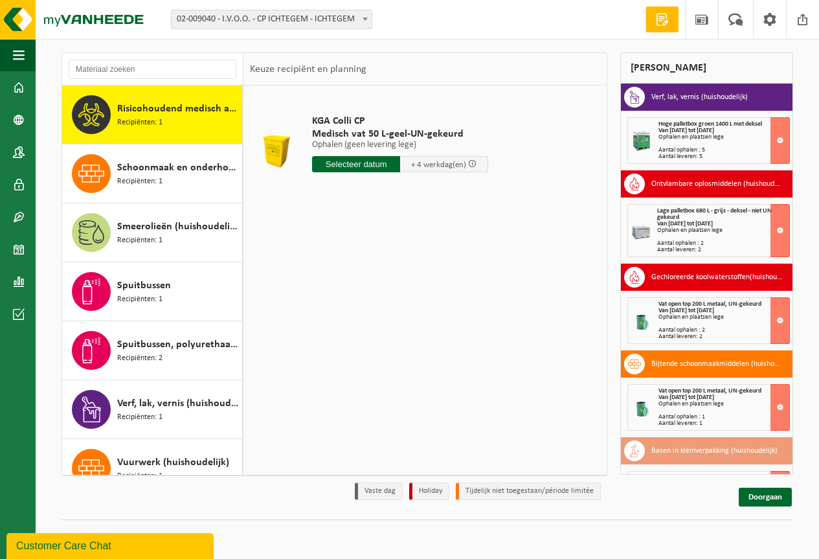
click at [376, 172] on input "text" at bounding box center [356, 164] width 88 height 16
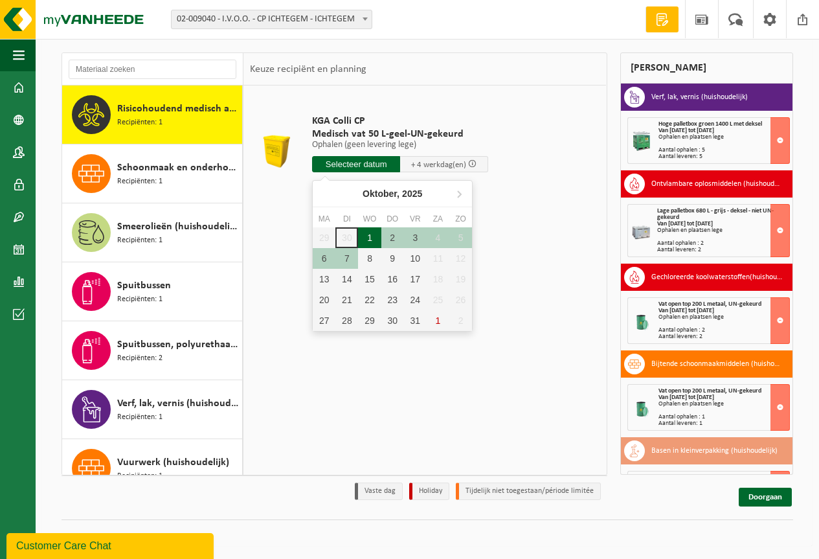
click at [369, 237] on div "1" at bounding box center [369, 237] width 23 height 21
type input "Van 2025-10-01"
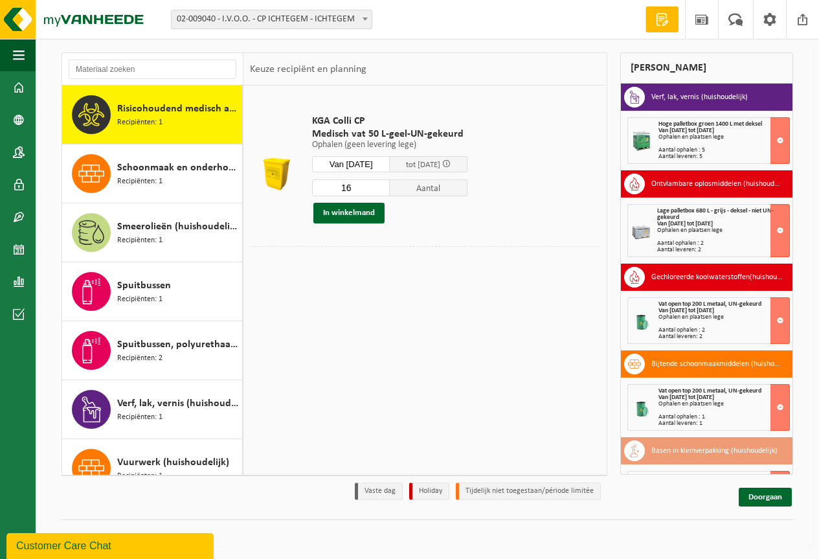
click at [389, 194] on input "16" at bounding box center [351, 187] width 78 height 17
click at [388, 190] on input "15" at bounding box center [351, 187] width 78 height 17
click at [388, 189] on input "14" at bounding box center [351, 187] width 78 height 17
click at [388, 189] on input "13" at bounding box center [351, 187] width 78 height 17
click at [388, 189] on input "12" at bounding box center [351, 187] width 78 height 17
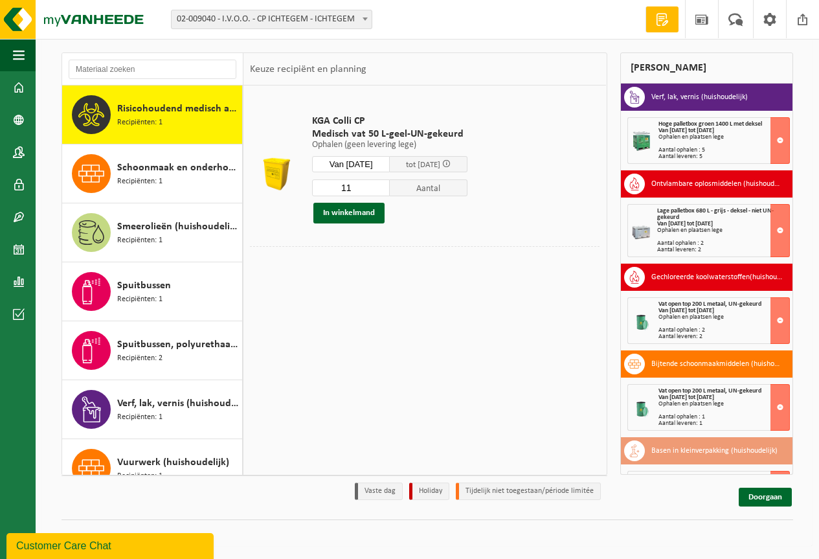
click at [388, 189] on input "11" at bounding box center [351, 187] width 78 height 17
click at [388, 189] on input "10" at bounding box center [351, 187] width 78 height 17
click at [388, 189] on input "9" at bounding box center [351, 187] width 78 height 17
click at [389, 189] on input "8" at bounding box center [351, 187] width 78 height 17
click at [389, 189] on input "7" at bounding box center [351, 187] width 78 height 17
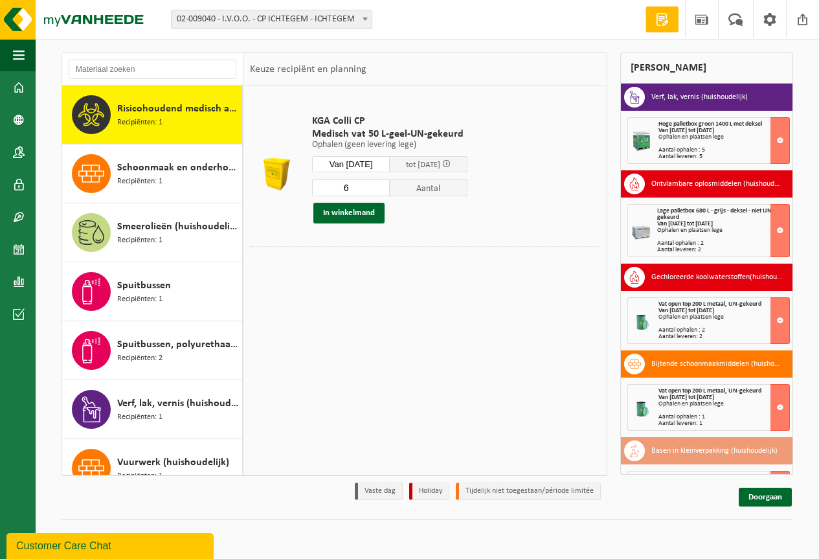
click at [389, 189] on input "6" at bounding box center [351, 187] width 78 height 17
click at [390, 188] on input "5" at bounding box center [351, 187] width 78 height 17
click at [390, 188] on input "4" at bounding box center [351, 187] width 78 height 17
click at [390, 188] on input "3" at bounding box center [351, 187] width 78 height 17
click at [390, 188] on input "2" at bounding box center [351, 187] width 78 height 17
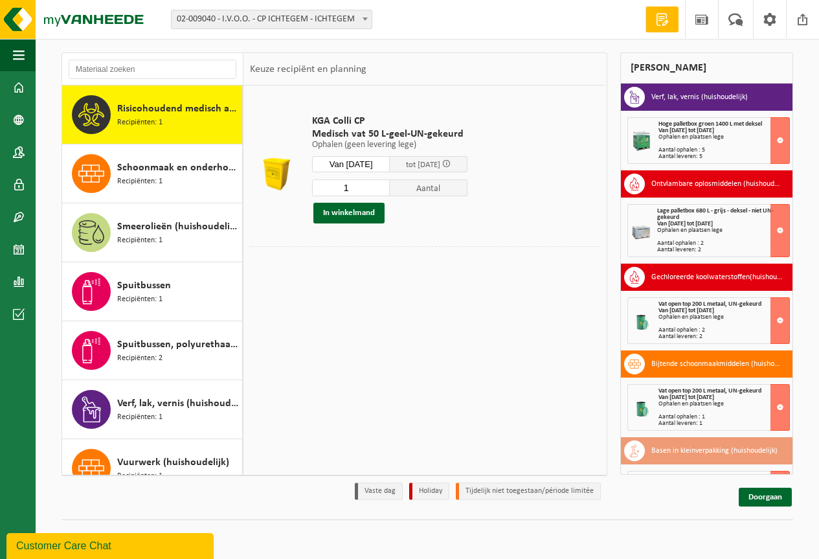
type input "1"
click at [390, 188] on input "1" at bounding box center [351, 187] width 78 height 17
click at [374, 215] on button "In winkelmand" at bounding box center [349, 213] width 71 height 21
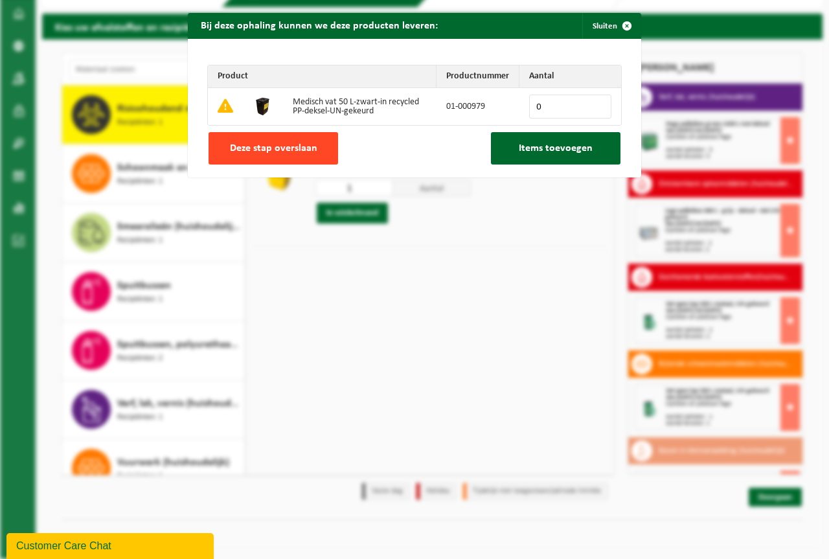
click at [286, 141] on button "Deze stap overslaan" at bounding box center [274, 148] width 130 height 32
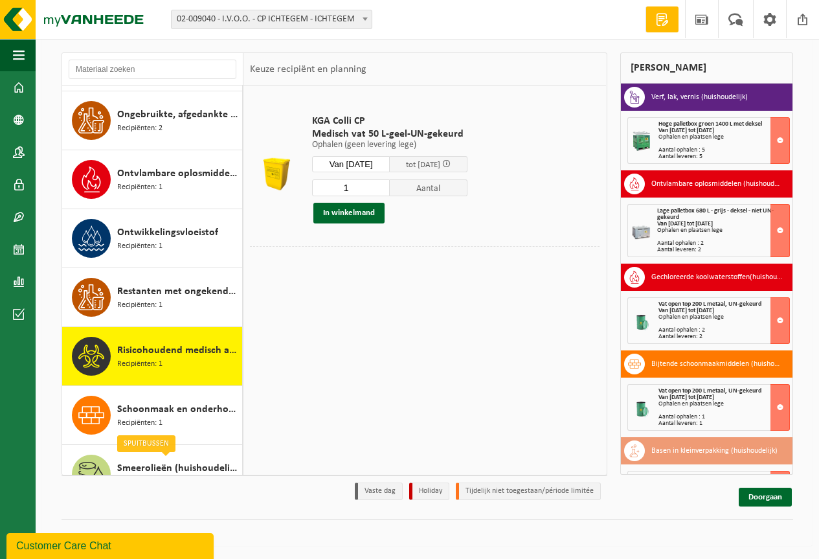
scroll to position [642, 0]
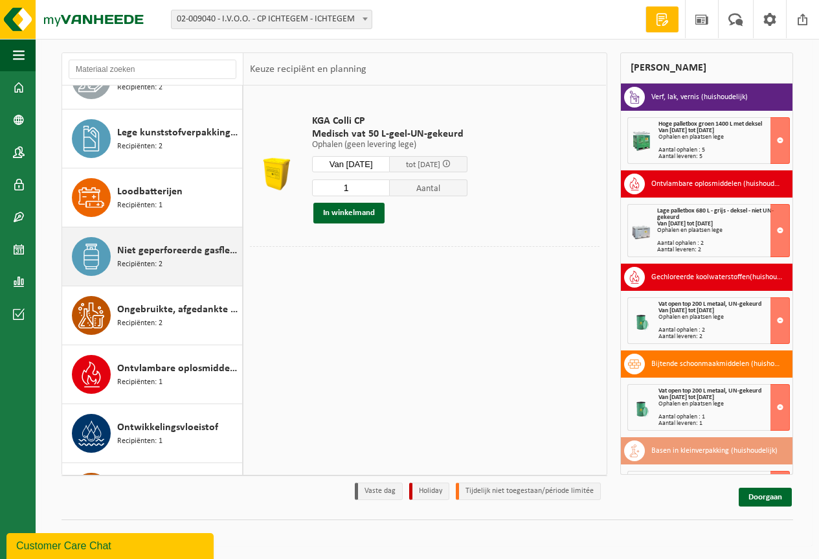
click at [203, 263] on div "Niet geperforeerde gasflessen voor eenmalig gebruik (huishoudelijk) Recipiënten…" at bounding box center [178, 256] width 122 height 39
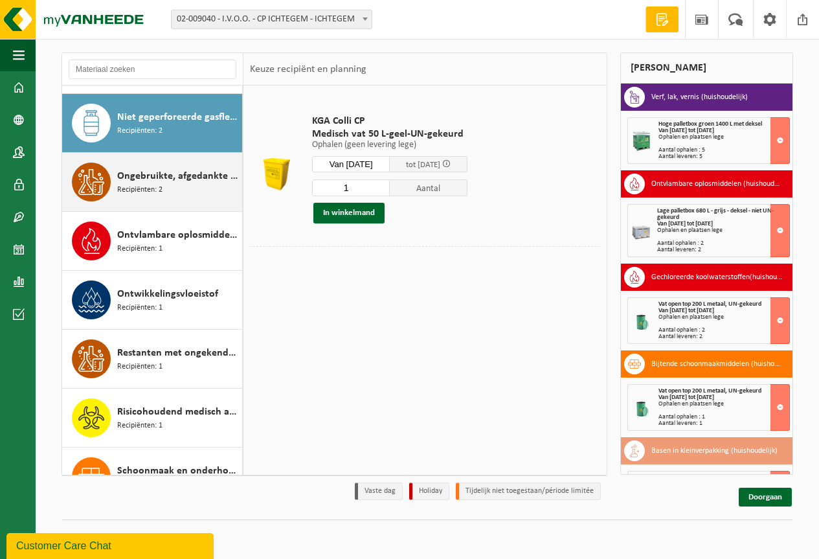
scroll to position [589, 0]
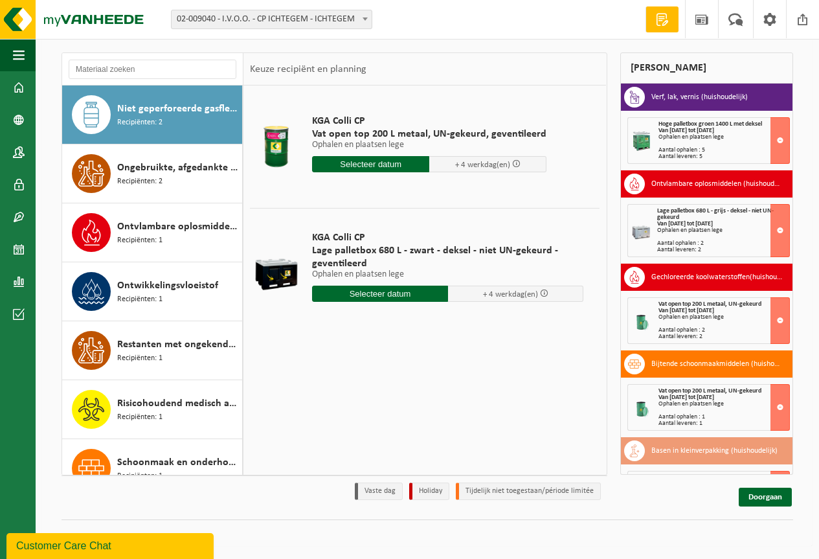
click at [383, 293] on input "text" at bounding box center [380, 294] width 136 height 16
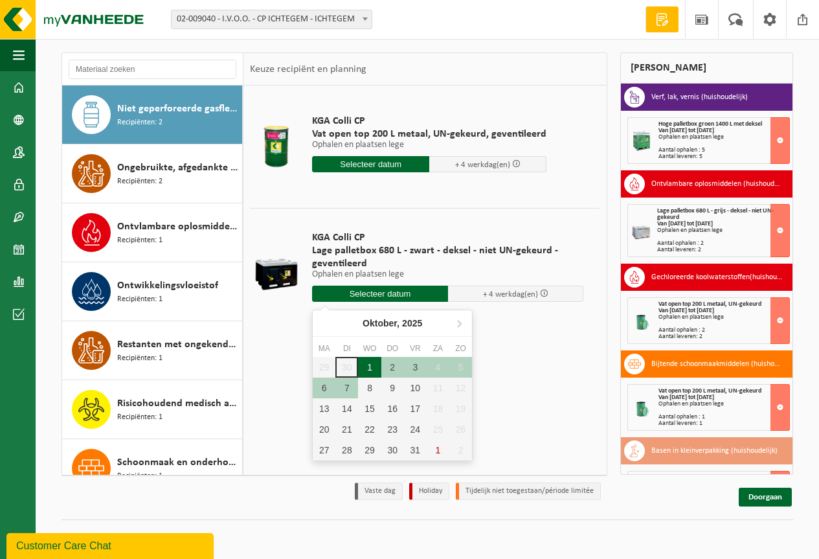
click at [365, 373] on div "1" at bounding box center [369, 367] width 23 height 21
type input "Van 2025-10-01"
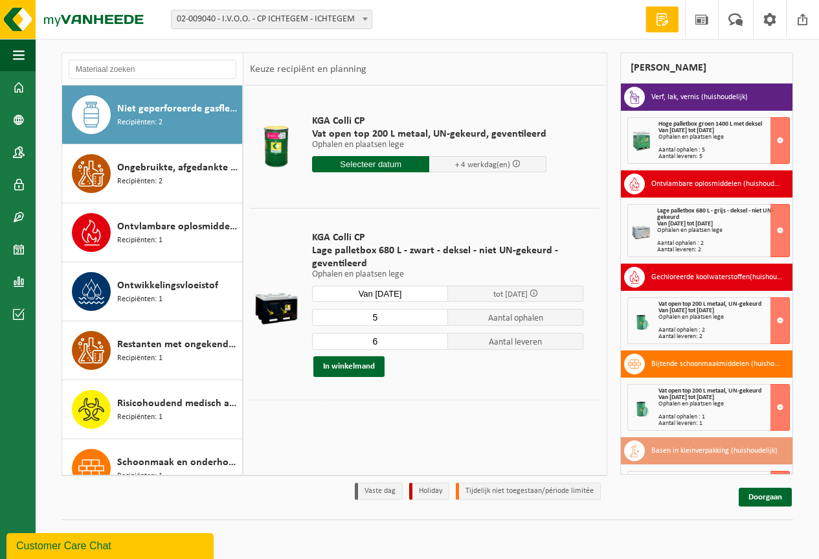
click at [437, 320] on input "5" at bounding box center [380, 317] width 136 height 17
click at [437, 320] on input "4" at bounding box center [380, 317] width 136 height 17
click at [437, 320] on input "3" at bounding box center [380, 317] width 136 height 17
click at [437, 320] on input "2" at bounding box center [380, 317] width 136 height 17
type input "1"
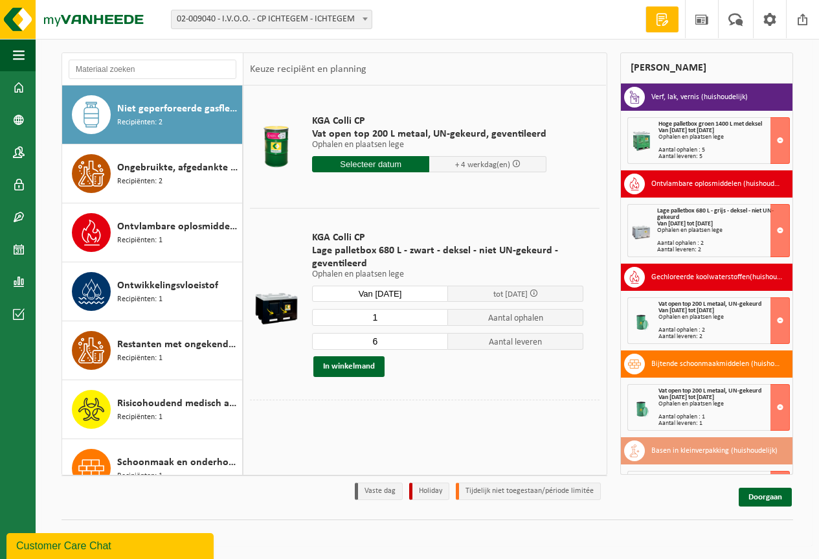
click at [437, 320] on input "1" at bounding box center [380, 317] width 136 height 17
click at [442, 344] on input "5" at bounding box center [380, 341] width 136 height 17
click at [441, 344] on input "4" at bounding box center [380, 341] width 136 height 17
click at [441, 344] on input "3" at bounding box center [380, 341] width 136 height 17
click at [441, 344] on input "2" at bounding box center [380, 341] width 136 height 17
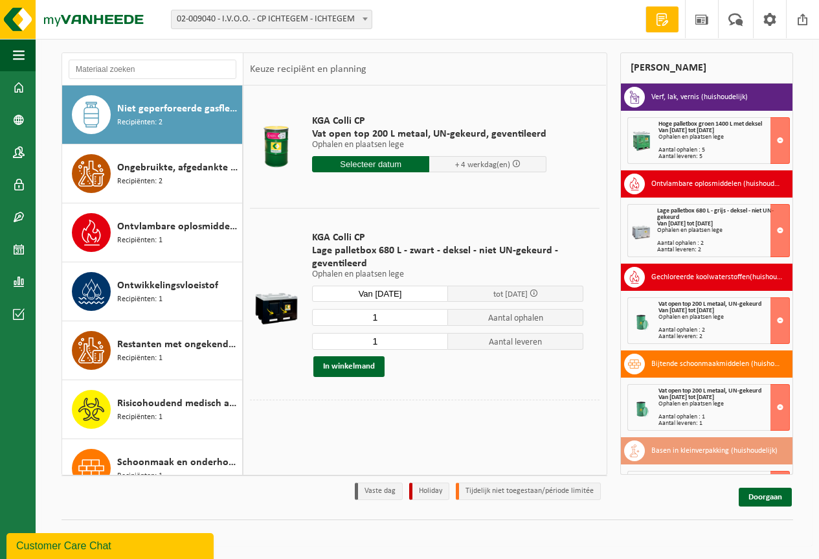
type input "1"
click at [441, 344] on input "1" at bounding box center [380, 341] width 136 height 17
click at [365, 377] on div "KGA Colli CP Lage palletbox 680 L - zwart - deksel - niet UN-gekeurd - geventil…" at bounding box center [448, 304] width 284 height 172
click at [365, 368] on button "In winkelmand" at bounding box center [349, 366] width 71 height 21
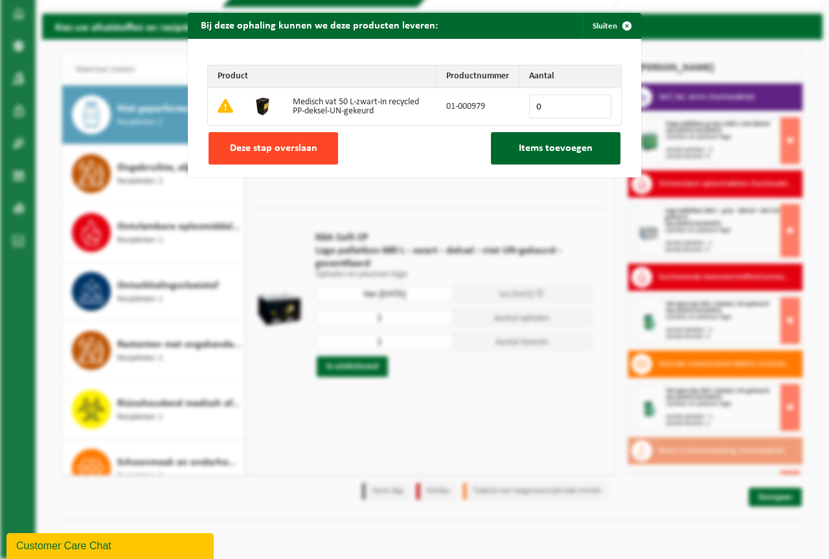
click at [247, 148] on span "Deze stap overslaan" at bounding box center [273, 148] width 87 height 10
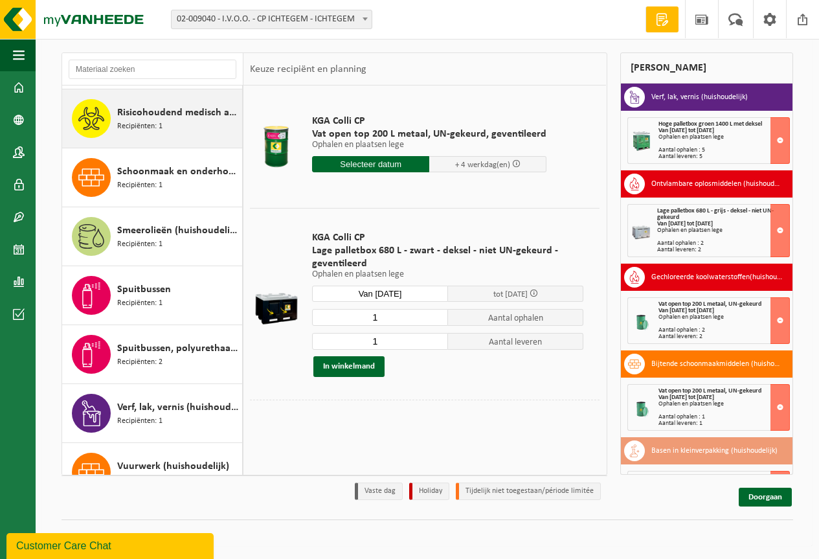
scroll to position [966, 0]
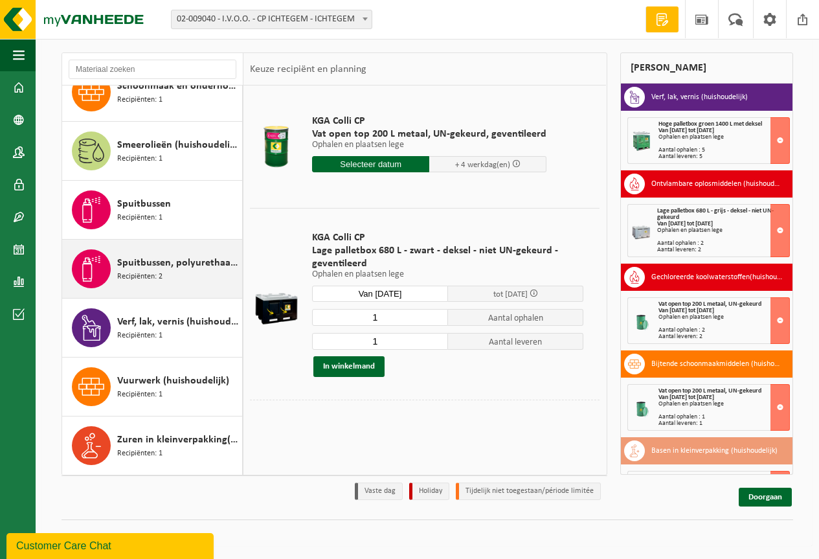
click at [120, 266] on span "Spuitbussen, polyurethaan (PU)" at bounding box center [178, 263] width 122 height 16
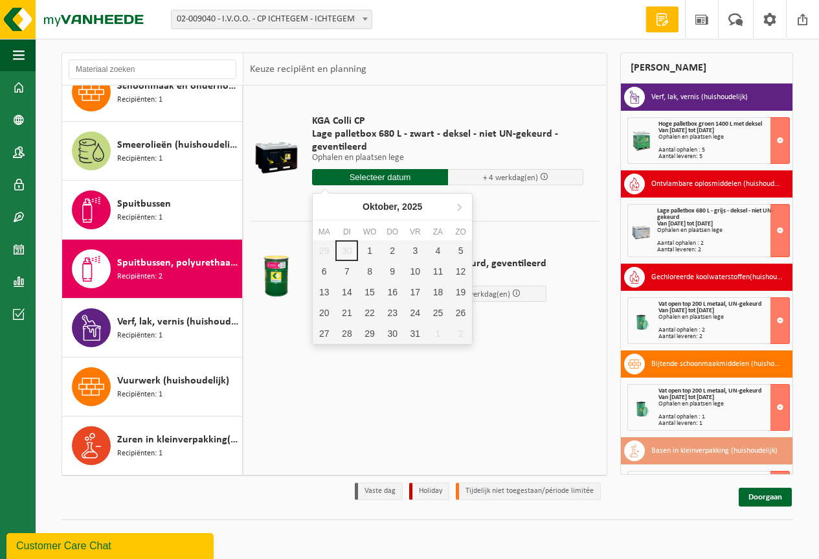
click at [359, 183] on input "text" at bounding box center [380, 177] width 136 height 16
click at [367, 252] on div "1" at bounding box center [369, 250] width 23 height 21
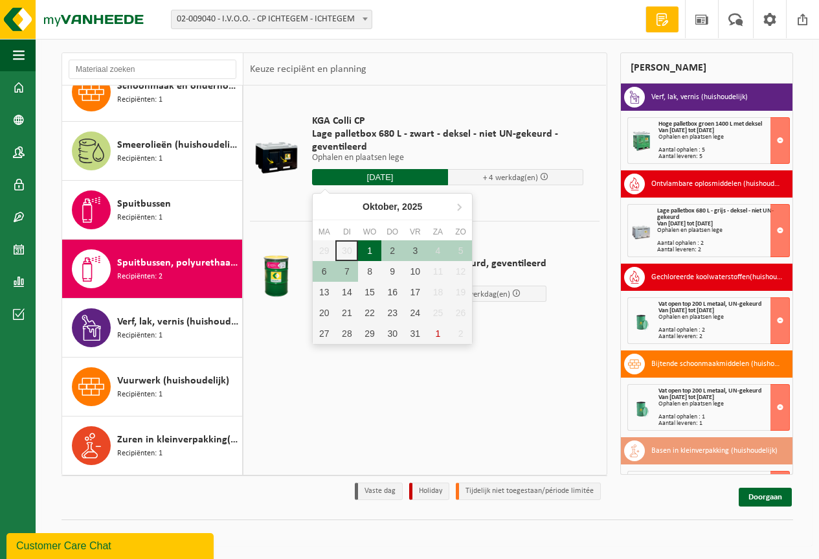
type input "Van 2025-10-01"
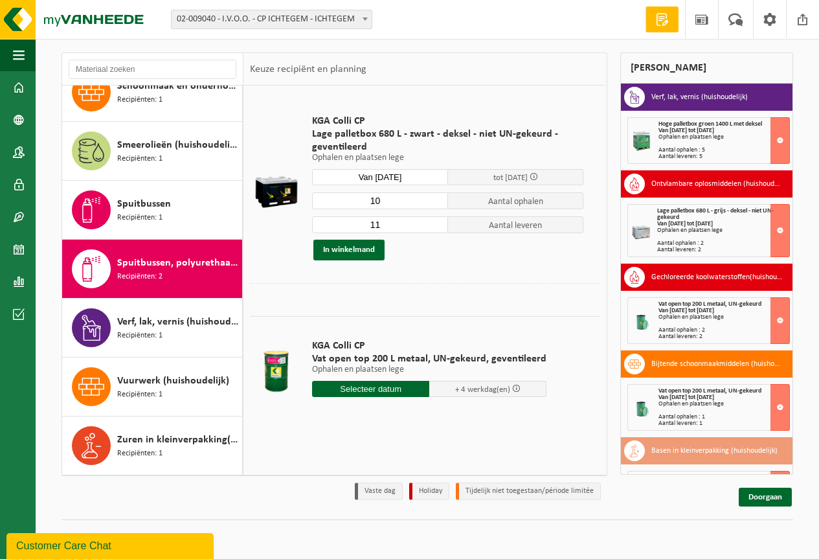
click at [442, 205] on input "10" at bounding box center [380, 200] width 136 height 17
click at [440, 205] on input "9" at bounding box center [380, 200] width 136 height 17
click at [440, 205] on input "8" at bounding box center [380, 200] width 136 height 17
click at [440, 205] on input "7" at bounding box center [380, 200] width 136 height 17
click at [440, 205] on input "6" at bounding box center [380, 200] width 136 height 17
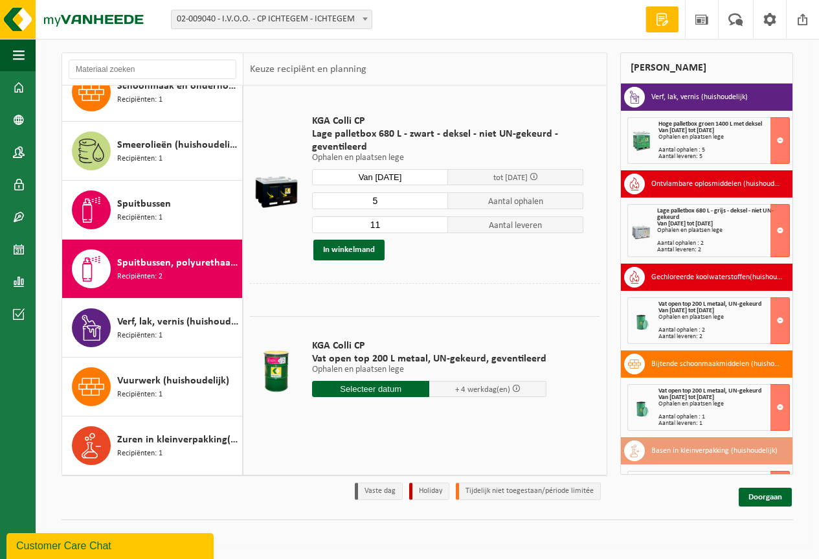
click at [439, 205] on input "5" at bounding box center [380, 200] width 136 height 17
click at [439, 205] on input "4" at bounding box center [380, 200] width 136 height 17
click at [439, 205] on input "3" at bounding box center [380, 200] width 136 height 17
click at [439, 205] on input "2" at bounding box center [380, 200] width 136 height 17
click at [439, 205] on input "1" at bounding box center [380, 200] width 136 height 17
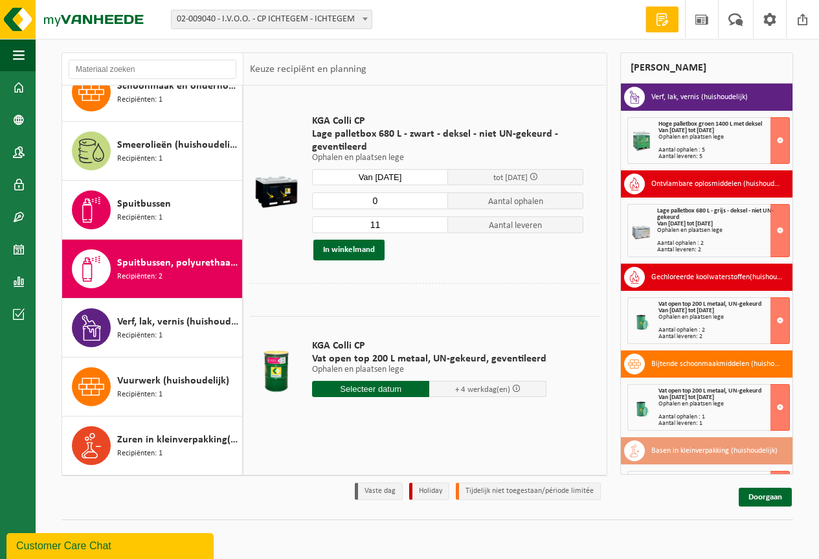
click at [439, 205] on input "0" at bounding box center [380, 200] width 136 height 17
type input "1"
click at [440, 196] on input "1" at bounding box center [380, 200] width 136 height 17
click at [421, 223] on input "11" at bounding box center [380, 224] width 136 height 17
type input "1"
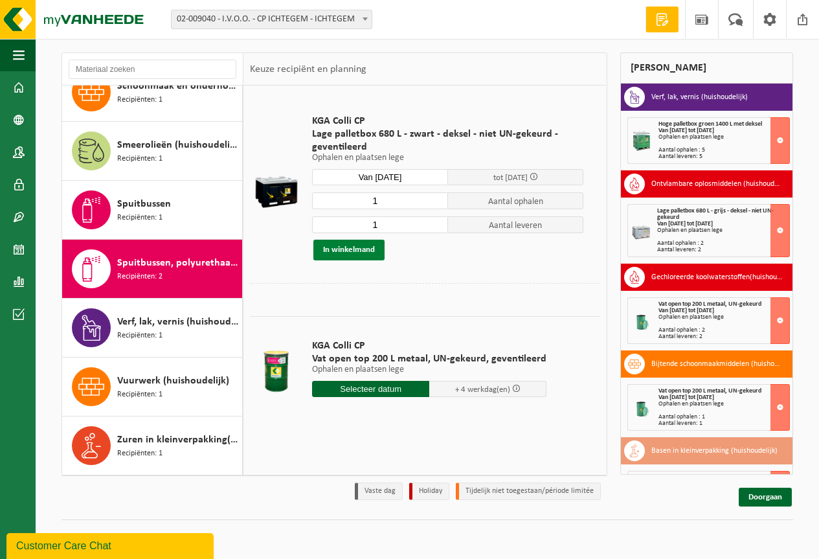
click at [374, 246] on button "In winkelmand" at bounding box center [349, 250] width 71 height 21
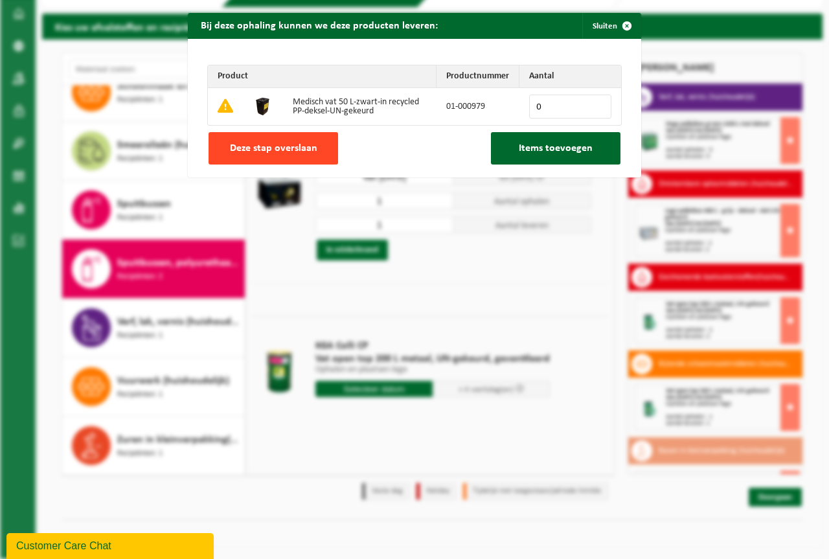
click at [288, 151] on span "Deze stap overslaan" at bounding box center [273, 148] width 87 height 10
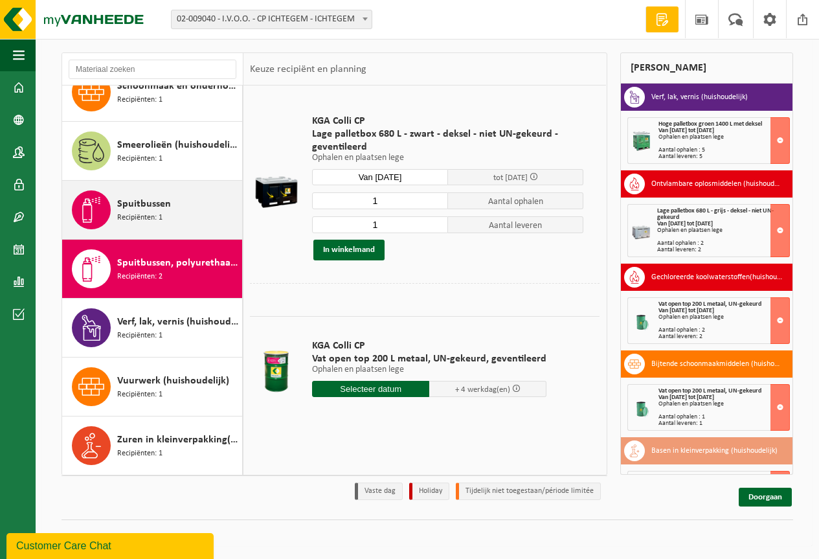
click at [174, 218] on div "Spuitbussen Recipiënten: 1" at bounding box center [178, 209] width 122 height 39
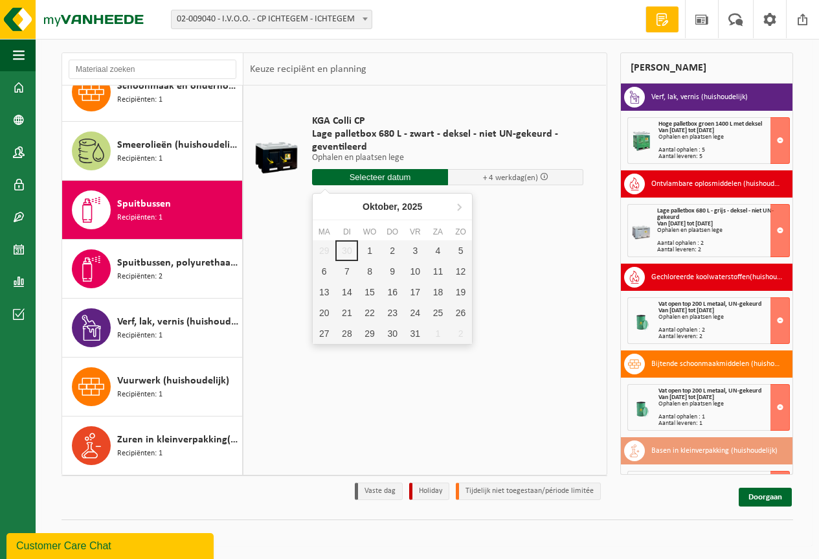
click at [350, 175] on input "text" at bounding box center [380, 177] width 136 height 16
click at [365, 252] on div "1" at bounding box center [369, 250] width 23 height 21
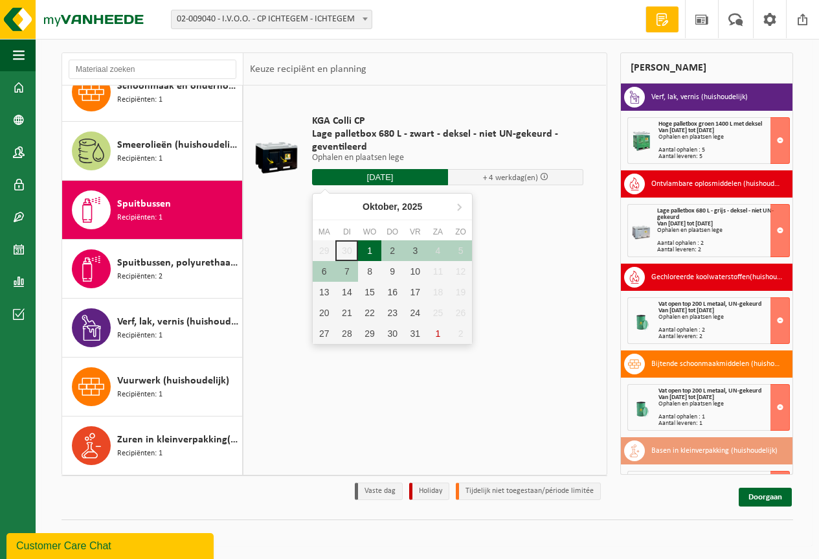
type input "Van 2025-10-01"
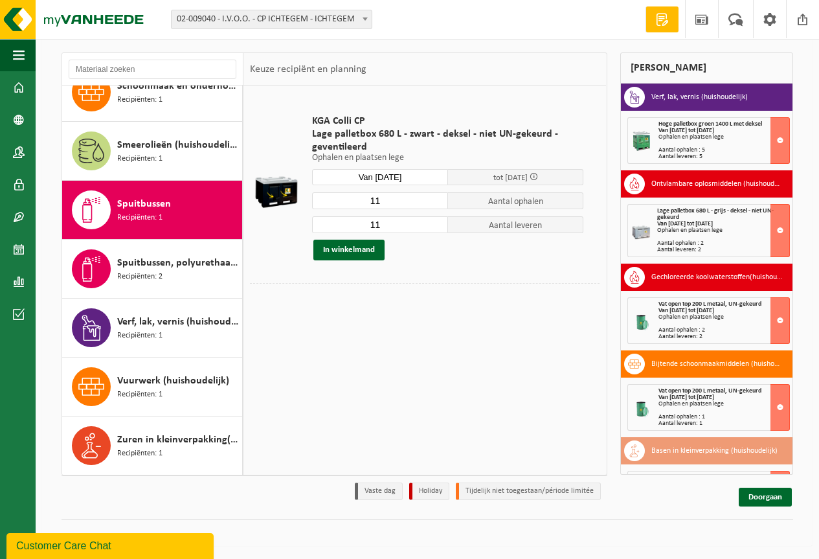
click at [400, 194] on input "11" at bounding box center [380, 200] width 136 height 17
type input "1"
click at [402, 220] on input "11" at bounding box center [380, 224] width 136 height 17
type input "1"
click at [345, 249] on button "In winkelmand" at bounding box center [349, 250] width 71 height 21
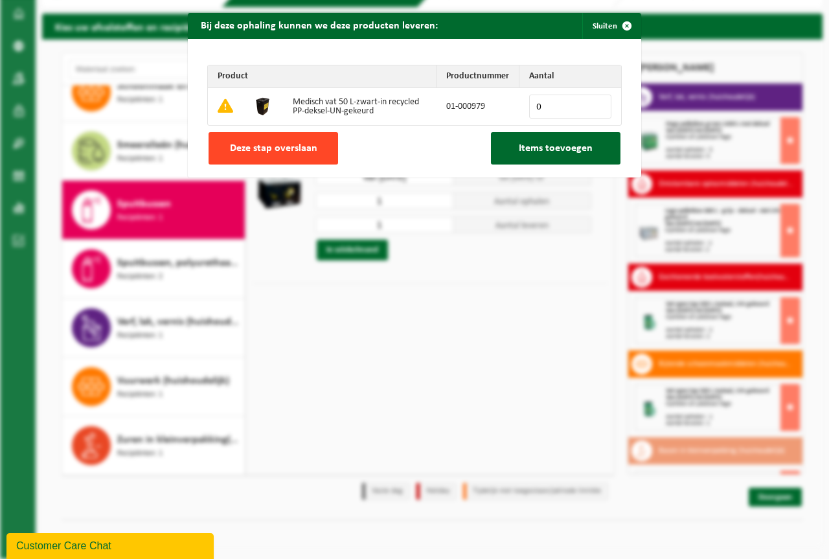
click at [271, 151] on span "Deze stap overslaan" at bounding box center [273, 148] width 87 height 10
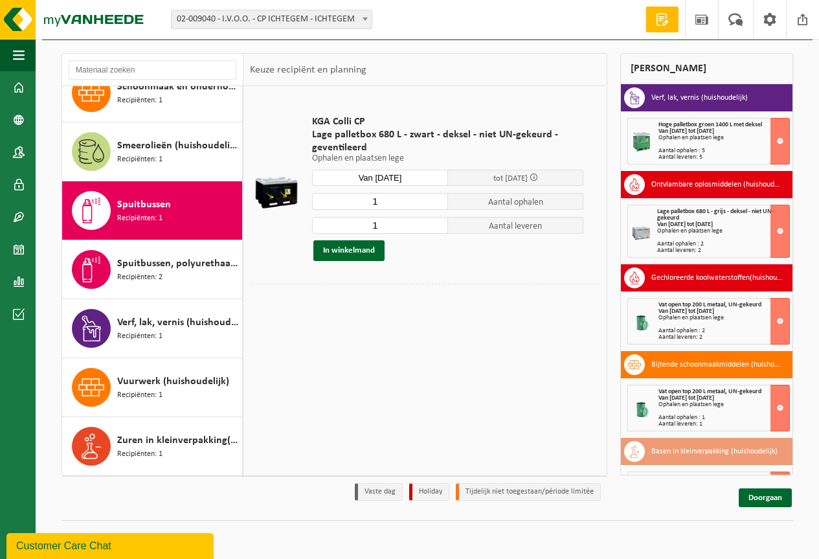
scroll to position [74, 0]
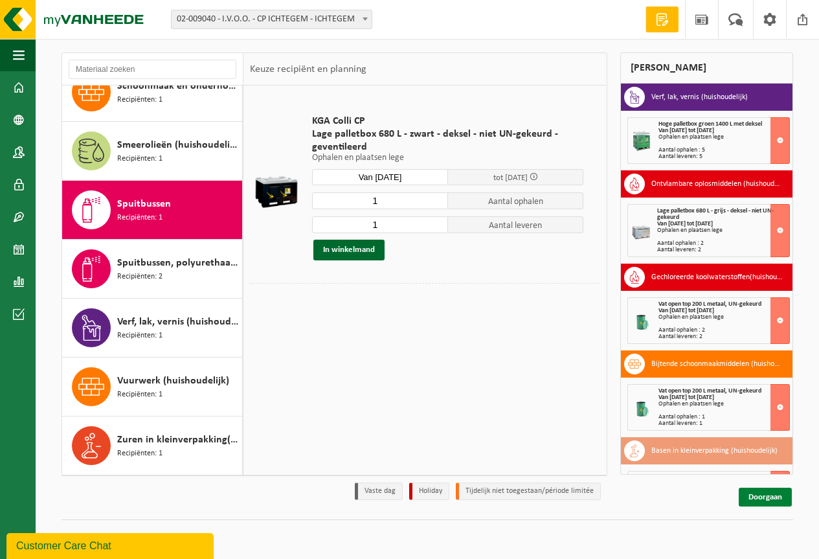
click at [758, 494] on link "Doorgaan" at bounding box center [765, 497] width 53 height 19
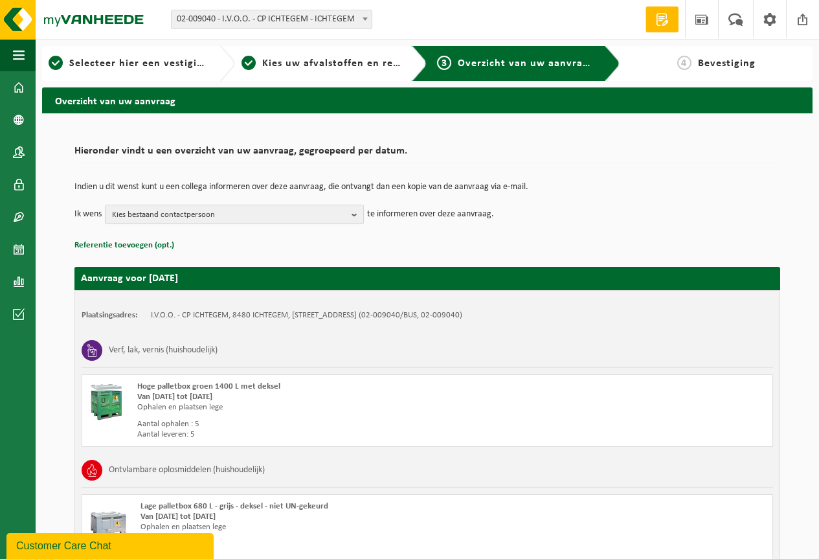
click at [356, 216] on b "button" at bounding box center [358, 214] width 12 height 18
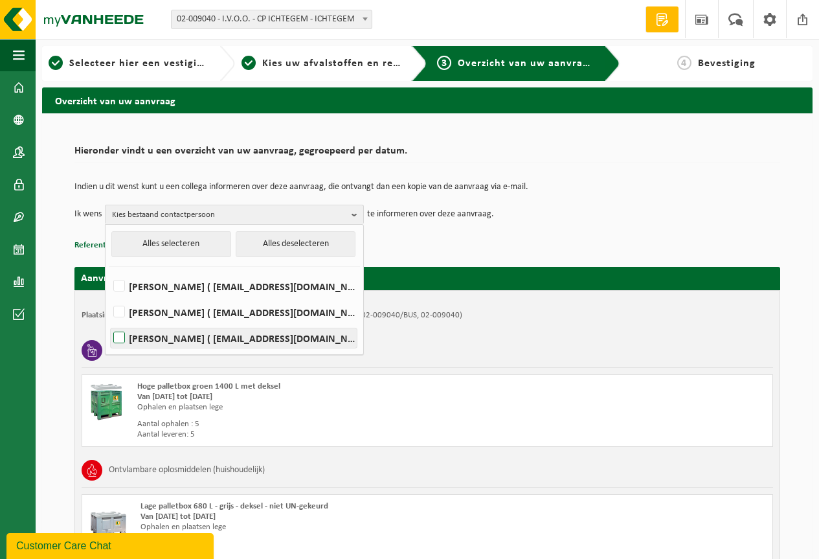
click at [134, 333] on label "INGE MAKELBERGE ( inge.makelberge@ivoo.be )" at bounding box center [234, 337] width 246 height 19
click at [109, 322] on input "INGE MAKELBERGE ( inge.makelberge@ivoo.be )" at bounding box center [108, 321] width 1 height 1
checkbox input "true"
click at [643, 212] on td "Ik wens INGE MAKELBERGE Alles selecteren Alles deselecteren HANNELORE COOLEN ( …" at bounding box center [427, 214] width 706 height 19
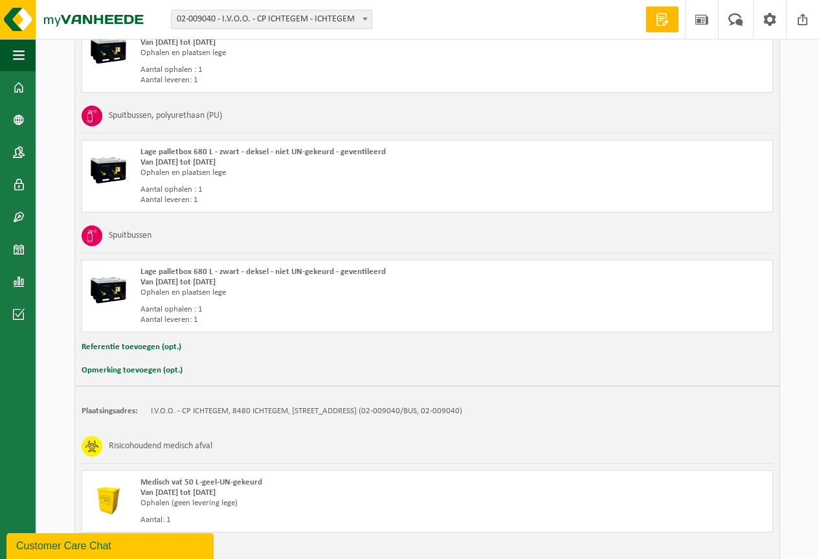
scroll to position [1406, 0]
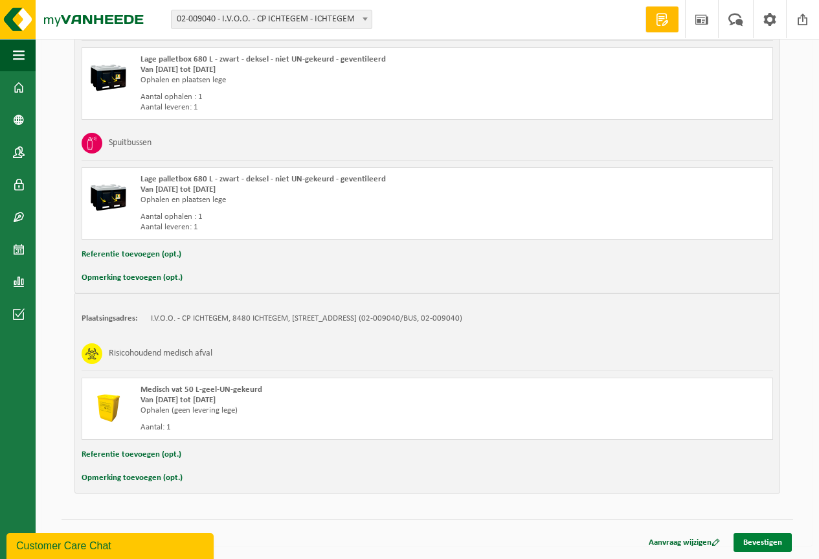
click at [773, 535] on link "Bevestigen" at bounding box center [763, 542] width 58 height 19
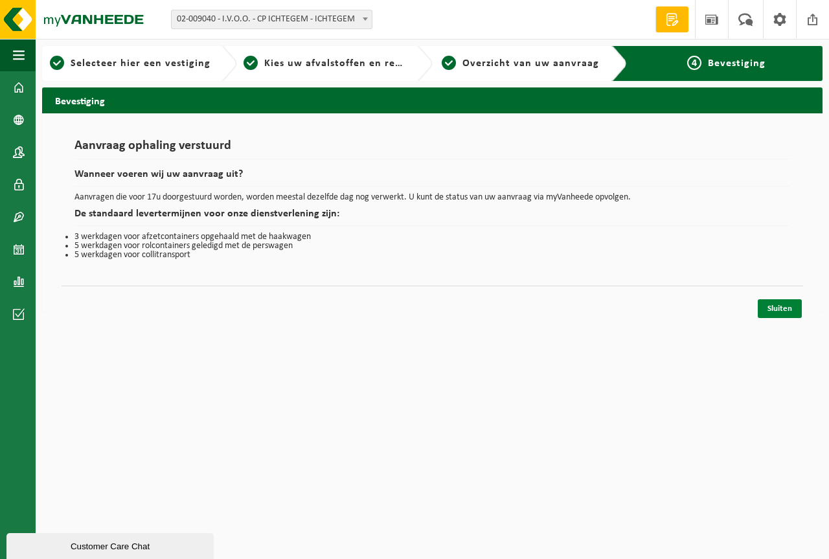
click at [772, 310] on link "Sluiten" at bounding box center [780, 308] width 44 height 19
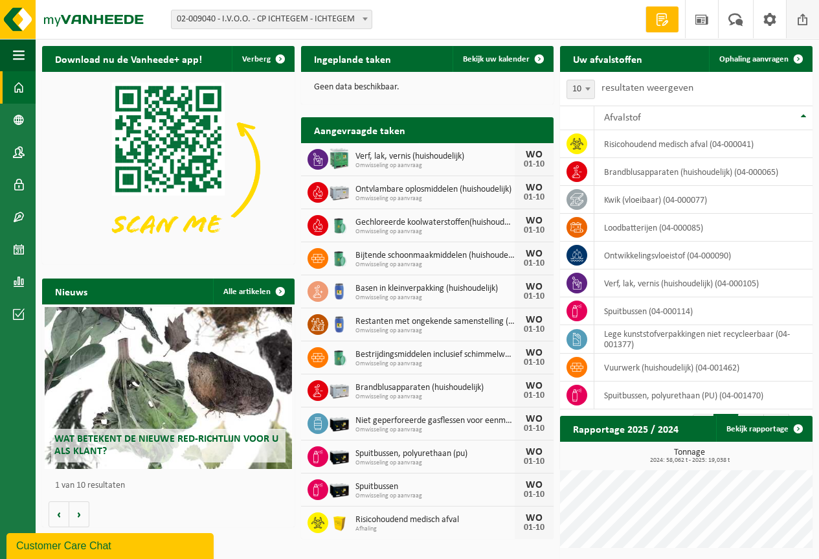
click at [815, 25] on link "Afmelden" at bounding box center [802, 19] width 33 height 38
